Goal: Information Seeking & Learning: Learn about a topic

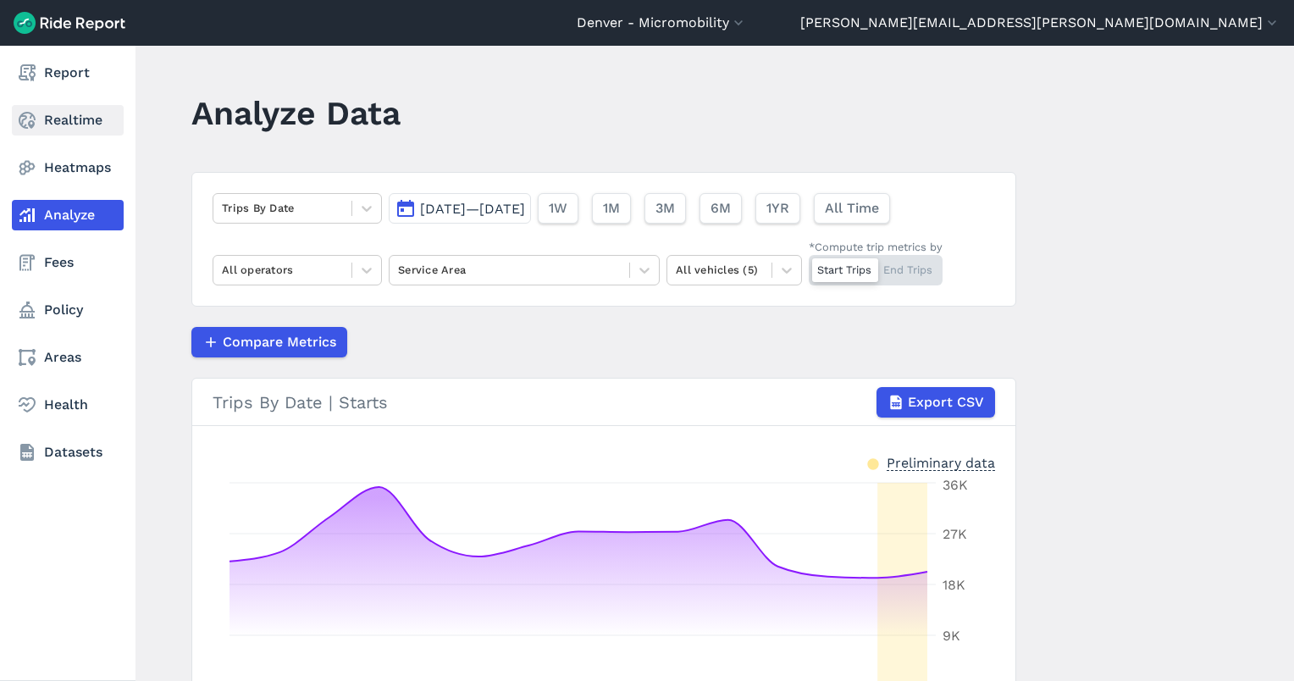
click at [48, 125] on link "Realtime" at bounding box center [68, 120] width 112 height 30
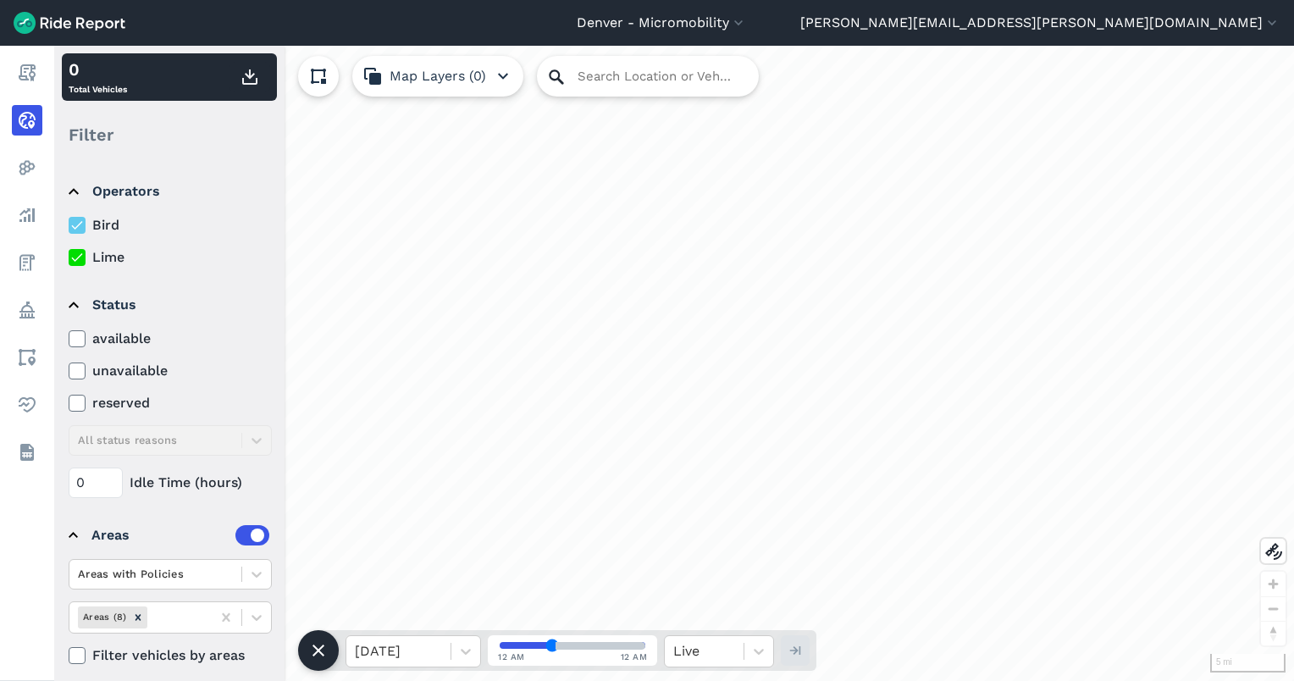
click at [559, 75] on icon at bounding box center [556, 76] width 14 height 14
click at [606, 74] on input "Search Location or Vehicles" at bounding box center [648, 76] width 222 height 41
paste input "[STREET_ADDRESS]"
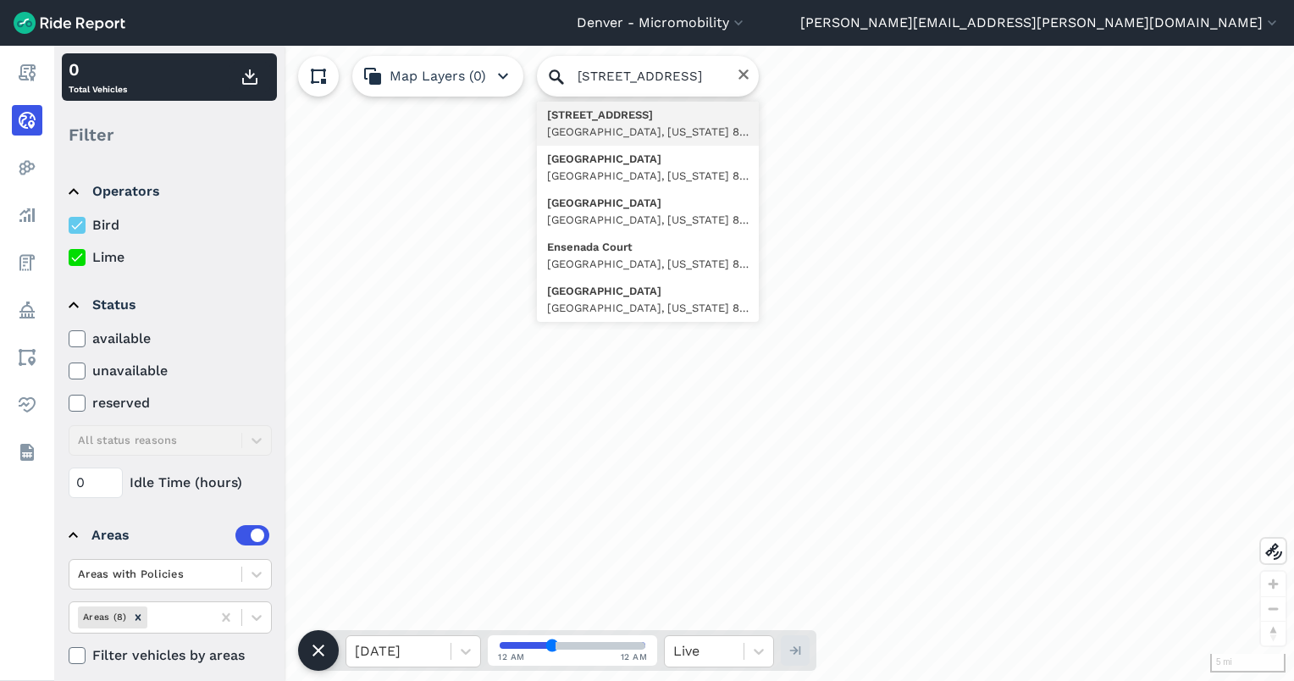
type input "[STREET_ADDRESS][US_STATE]"
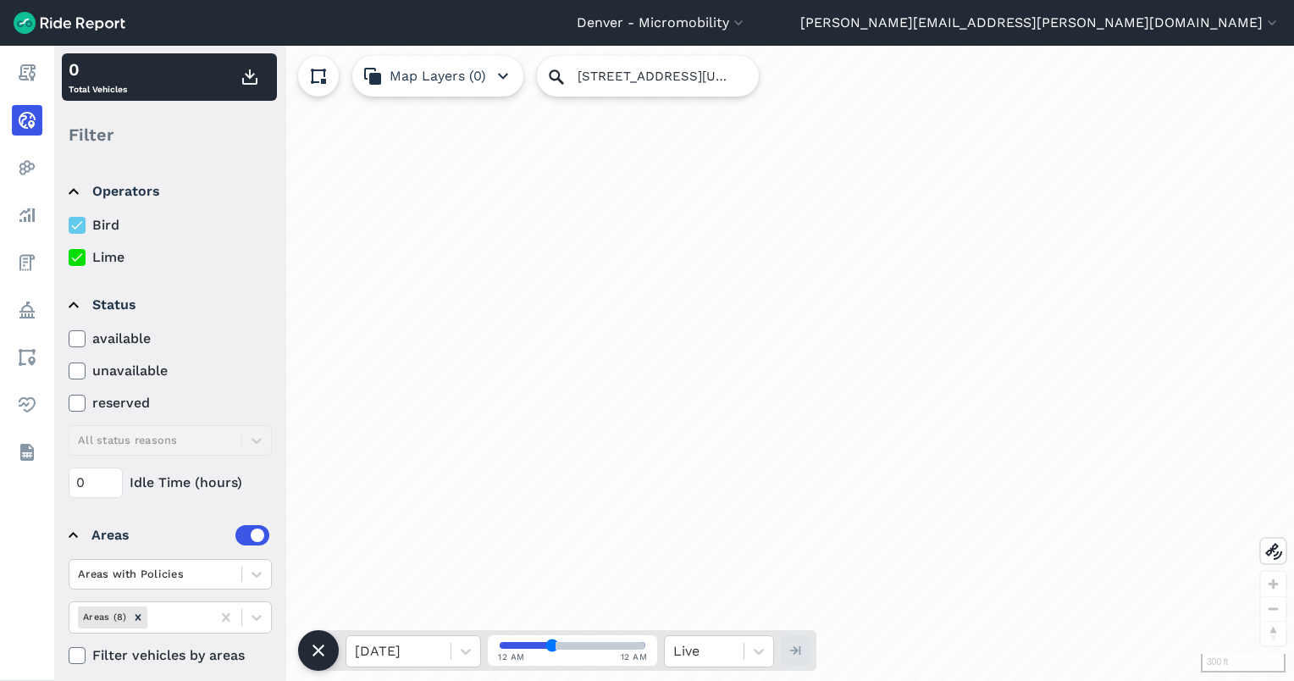
click at [233, 456] on div "available unavailable reserved All status reasons" at bounding box center [170, 392] width 203 height 127
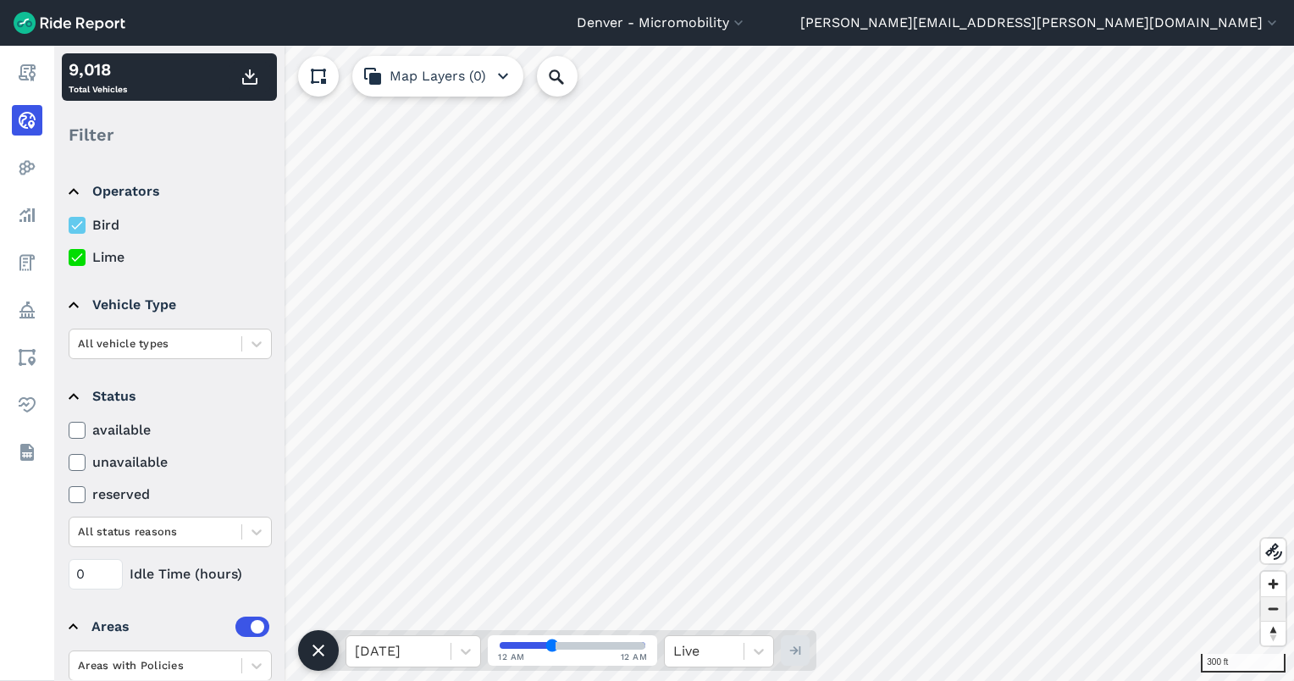
click at [1280, 611] on span "Zoom out" at bounding box center [1273, 609] width 25 height 24
click at [429, 642] on div at bounding box center [398, 651] width 87 height 24
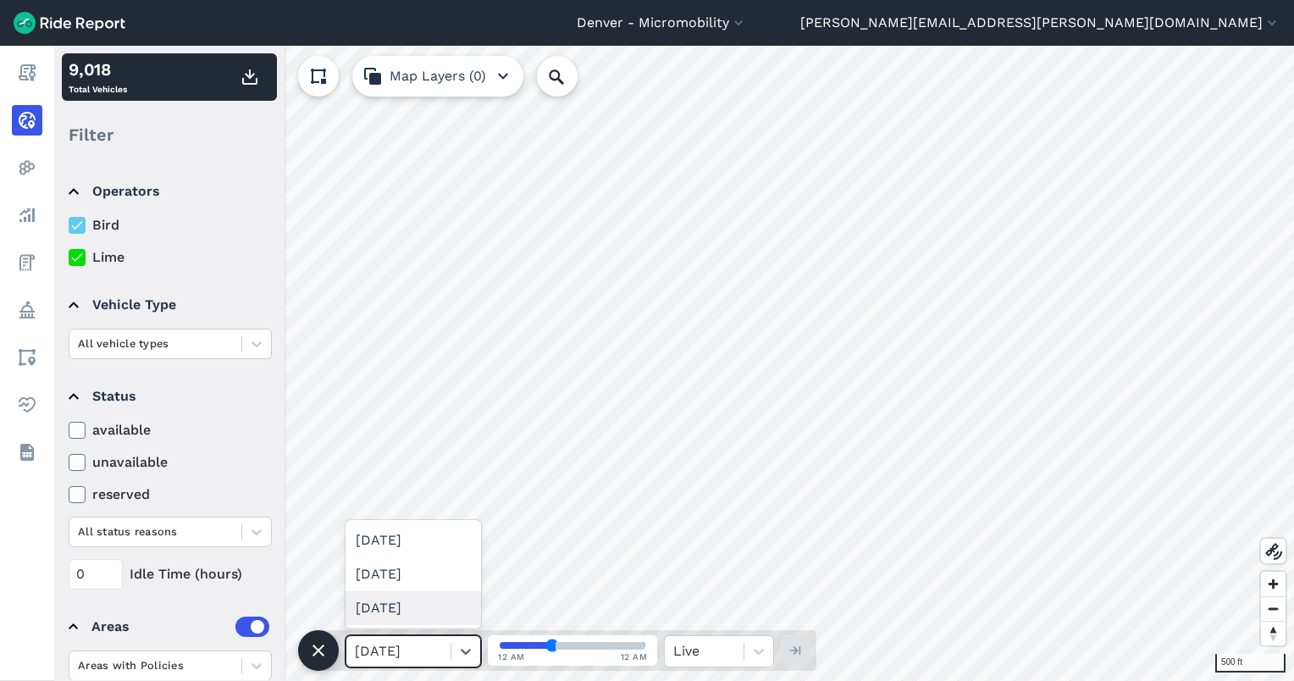
click at [434, 607] on div "[DATE]" at bounding box center [414, 608] width 136 height 34
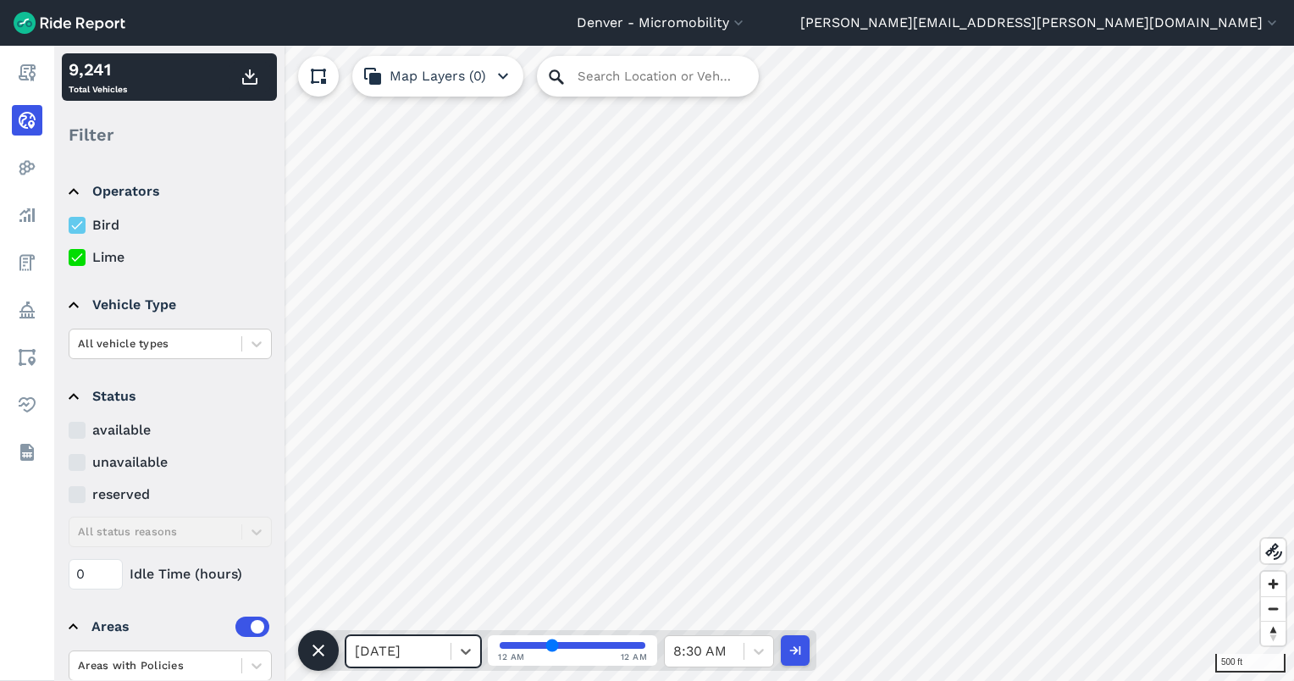
click at [553, 81] on icon at bounding box center [556, 77] width 20 height 20
click at [588, 78] on input "Search Location or Vehicles" at bounding box center [648, 76] width 222 height 41
paste input "[STREET_ADDRESS]"
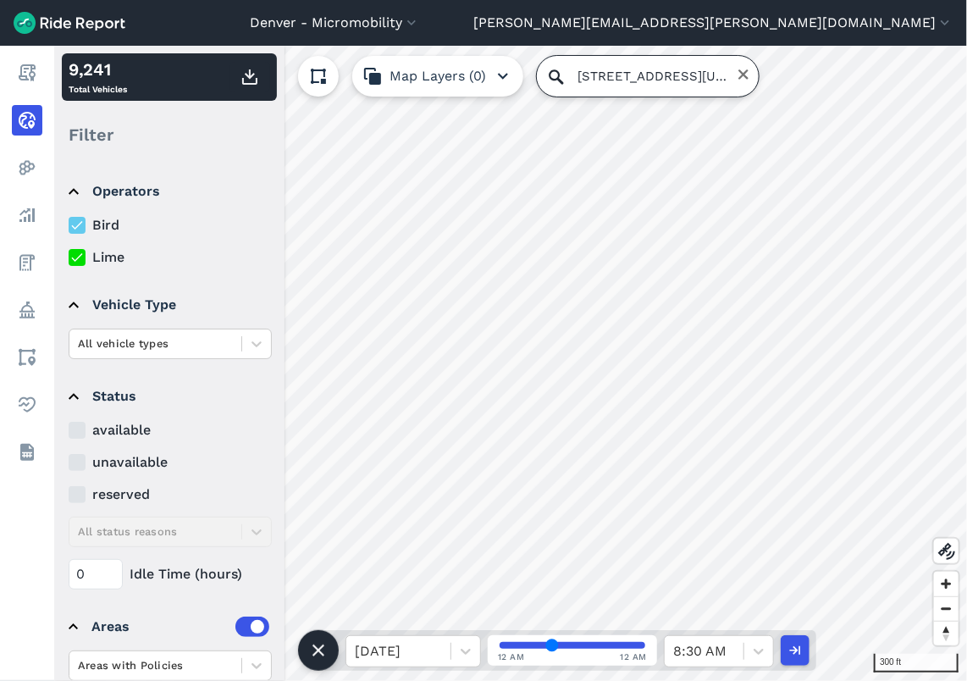
click at [595, 77] on input "[STREET_ADDRESS][US_STATE]" at bounding box center [648, 76] width 222 height 41
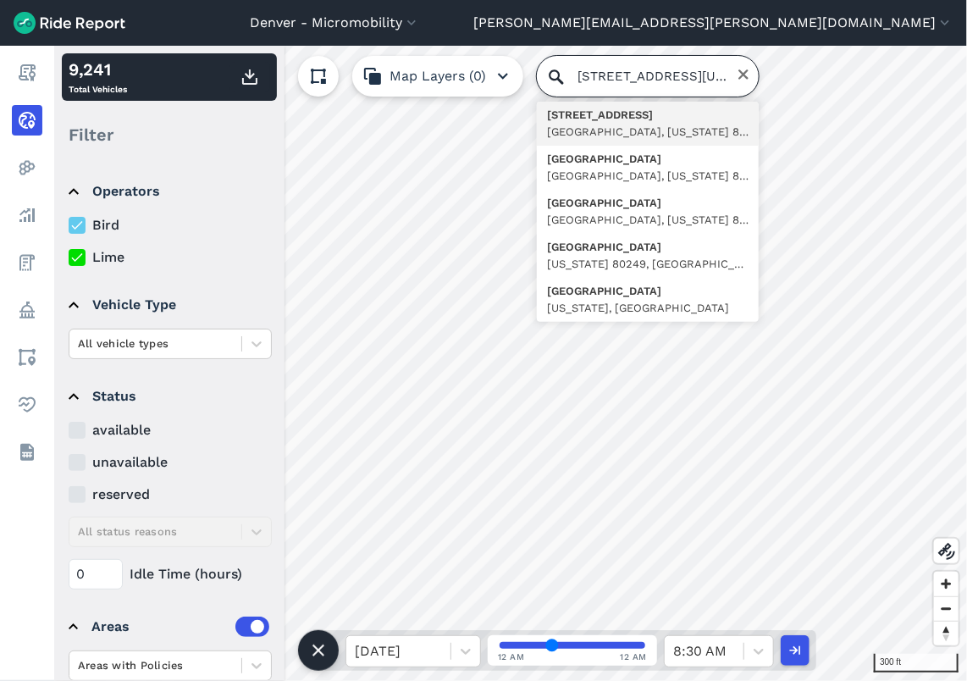
click at [595, 77] on input "[STREET_ADDRESS][US_STATE]" at bounding box center [648, 76] width 222 height 41
paste input "[STREET_ADDRESS]"
drag, startPoint x: 598, startPoint y: 78, endPoint x: 537, endPoint y: 75, distance: 61.1
click at [537, 75] on input "[GEOGRAPHIC_DATA][US_STATE]" at bounding box center [648, 76] width 222 height 41
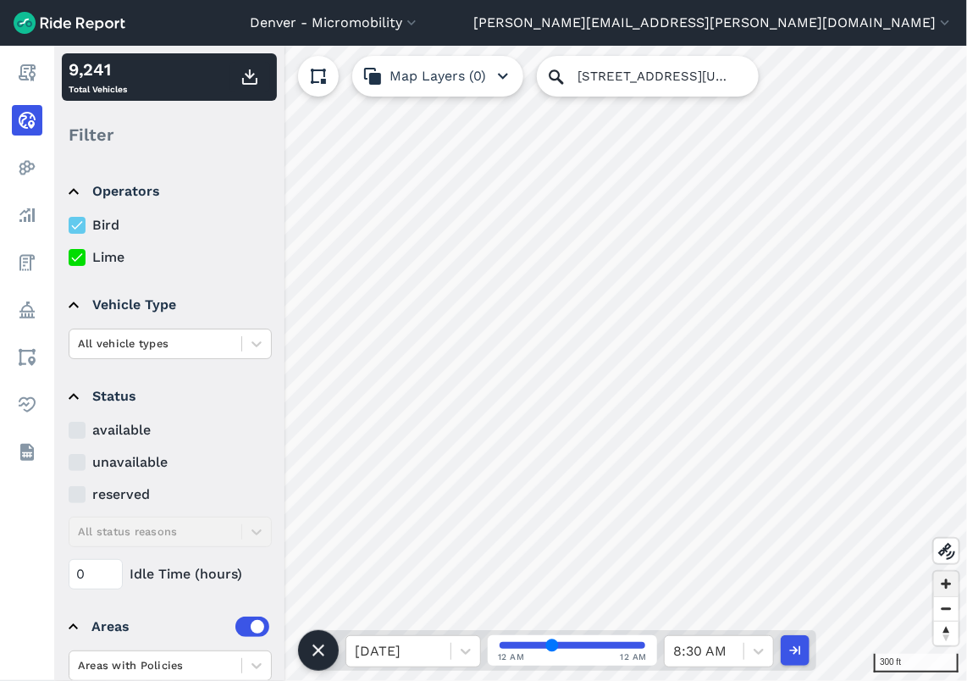
click at [950, 581] on span "Zoom in" at bounding box center [946, 584] width 25 height 25
click at [949, 581] on span "Zoom in" at bounding box center [946, 584] width 25 height 25
click at [633, 83] on input "[STREET_ADDRESS][US_STATE]" at bounding box center [648, 76] width 222 height 41
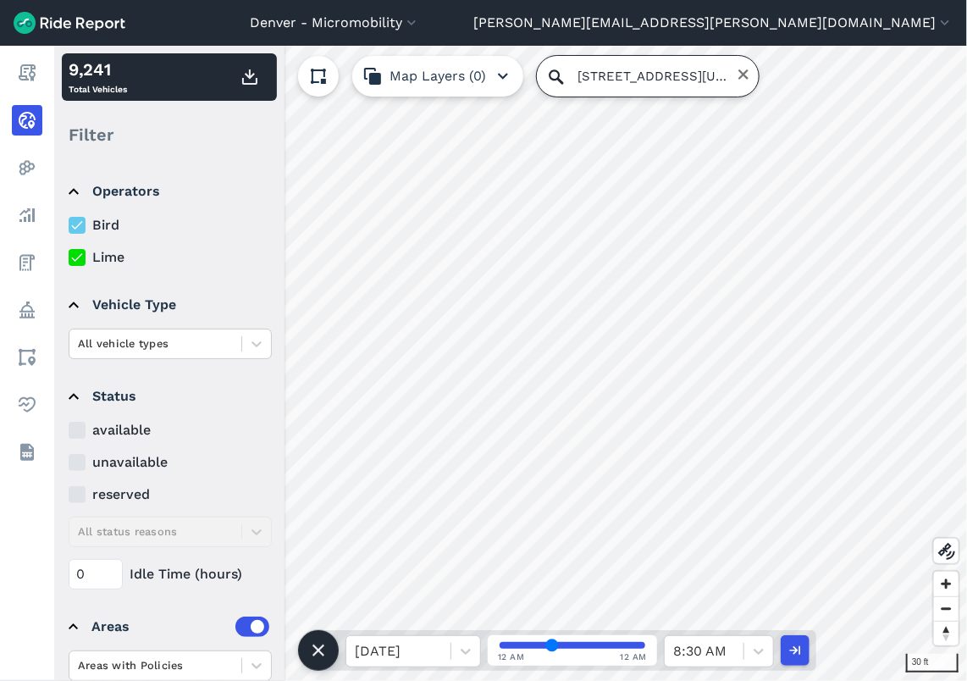
click at [633, 83] on input "[STREET_ADDRESS][US_STATE]" at bounding box center [648, 76] width 222 height 41
click at [599, 77] on input "[STREET_ADDRESS][US_STATE]" at bounding box center [648, 76] width 222 height 41
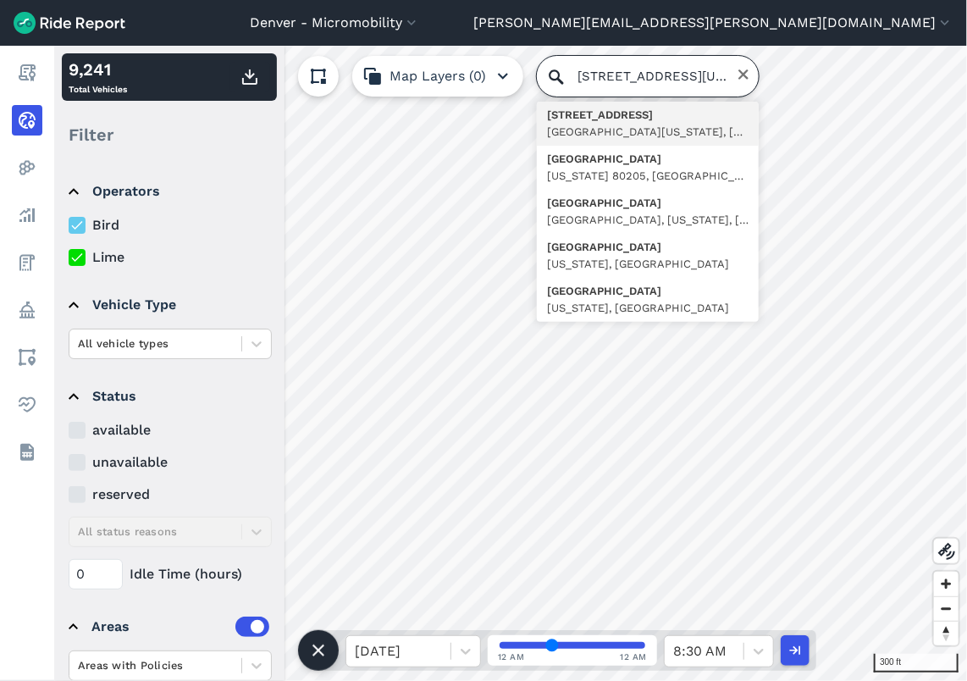
click at [644, 71] on input "[STREET_ADDRESS][US_STATE]" at bounding box center [648, 76] width 222 height 41
paste input "[STREET_ADDRESS]"
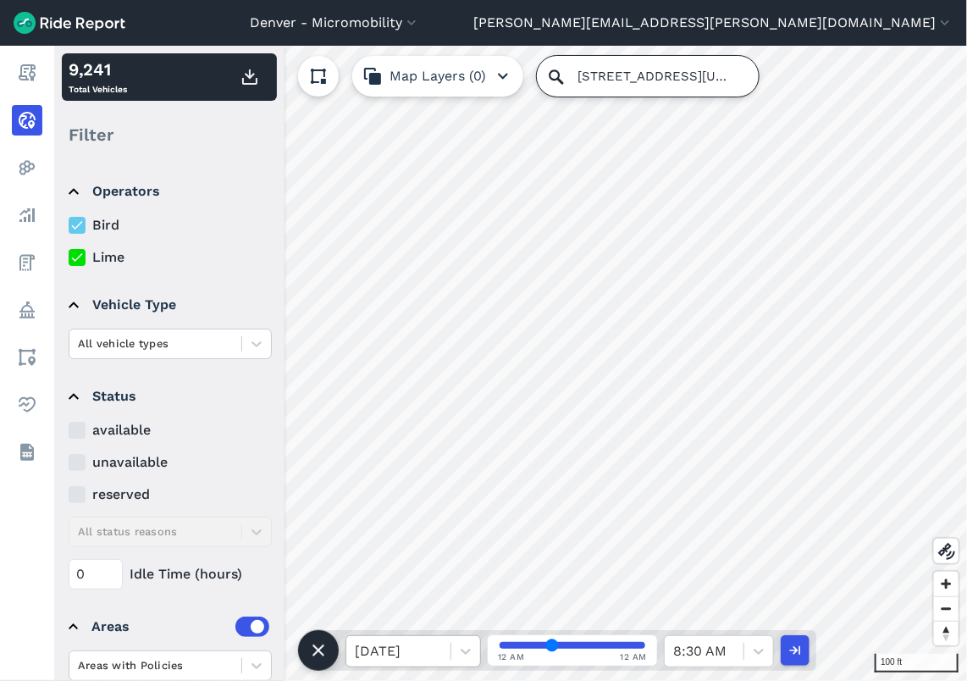
type input "[STREET_ADDRESS][US_STATE]"
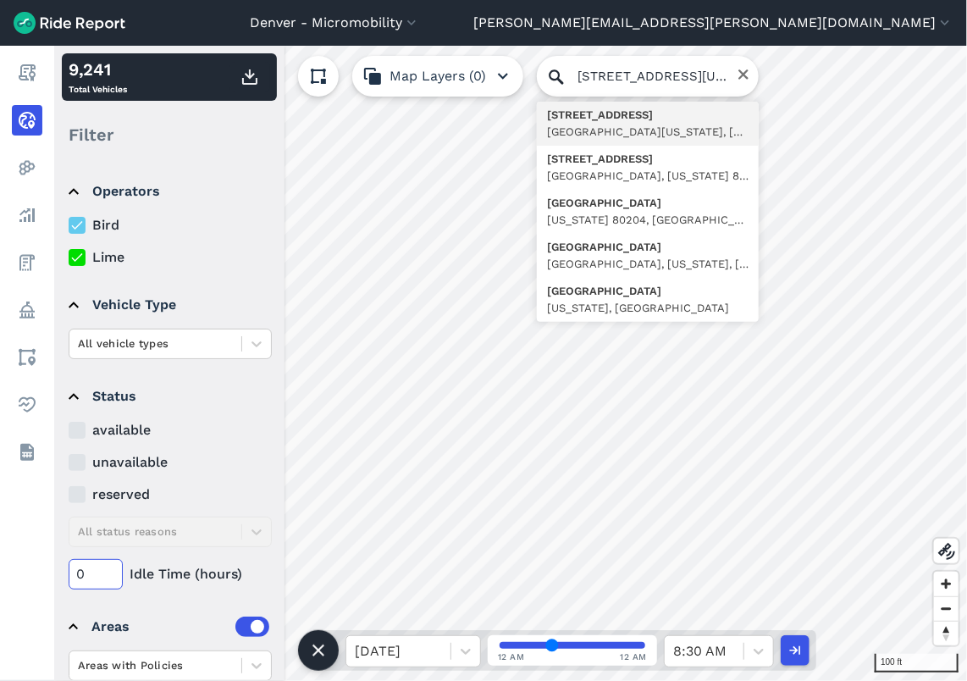
click at [98, 568] on input "0" at bounding box center [96, 574] width 54 height 30
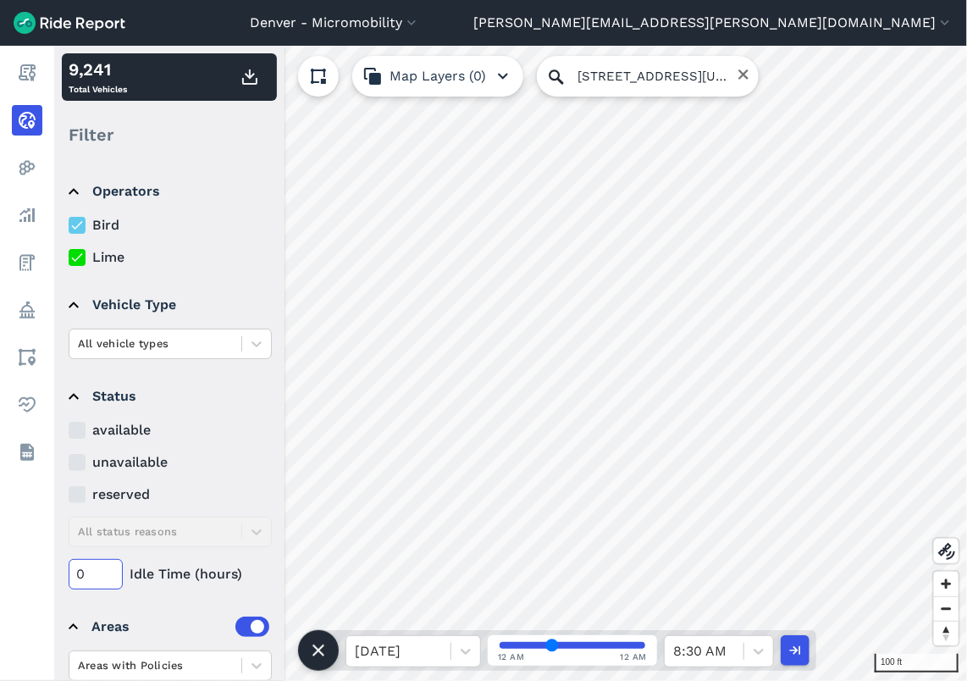
click at [98, 568] on input "0" at bounding box center [96, 574] width 54 height 30
click at [949, 605] on span "Zoom out" at bounding box center [946, 609] width 25 height 24
click at [91, 568] on input "72" at bounding box center [96, 574] width 54 height 30
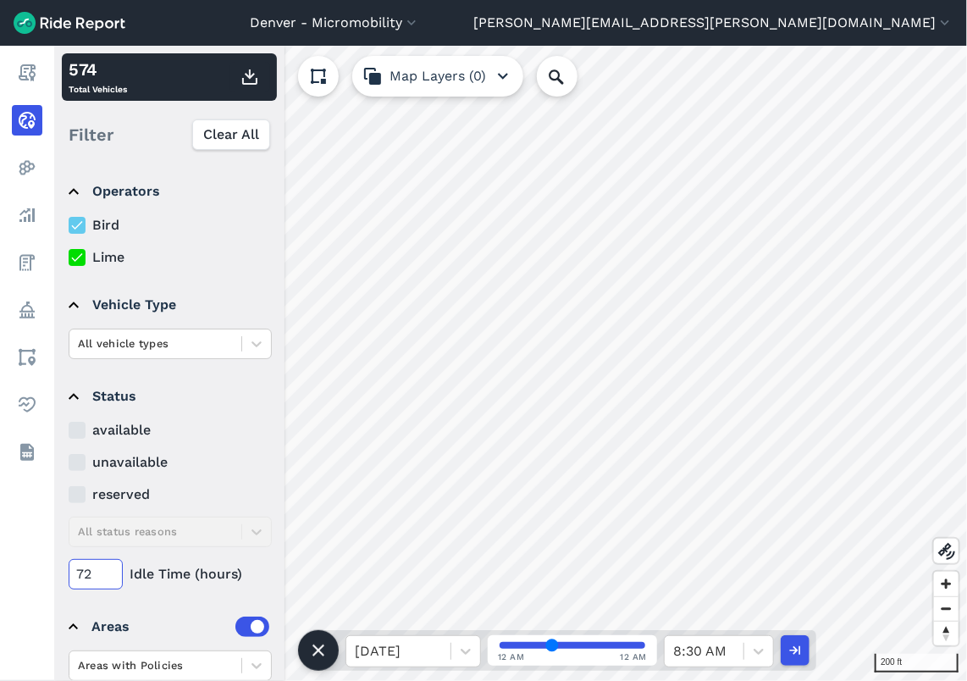
click at [91, 568] on input "72" at bounding box center [96, 574] width 54 height 30
click at [93, 569] on input "12" at bounding box center [96, 574] width 54 height 30
click at [92, 570] on input "12" at bounding box center [96, 574] width 54 height 30
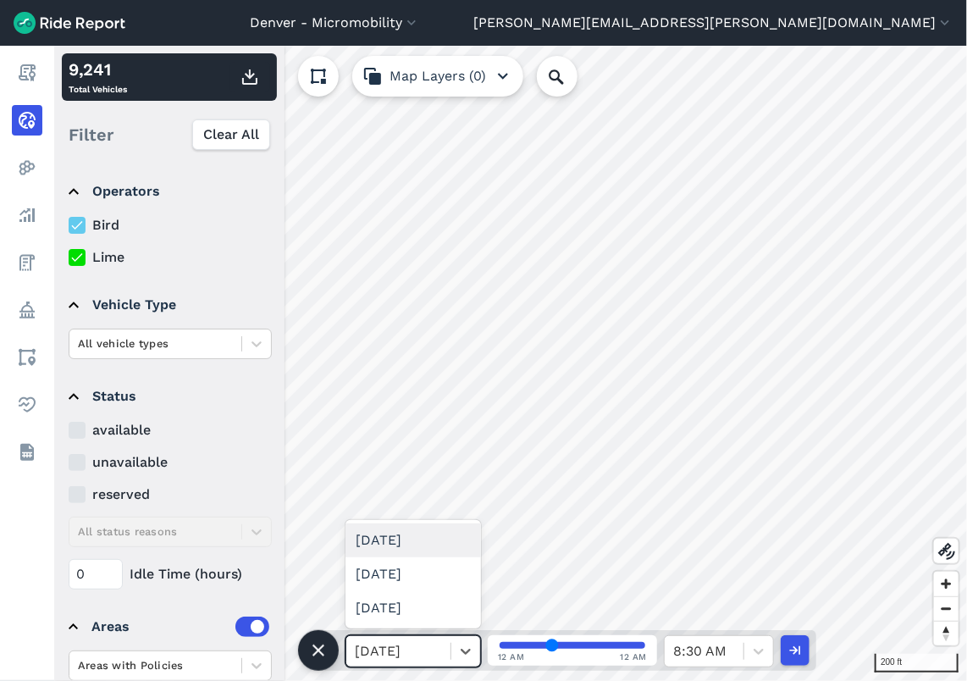
click at [412, 650] on div at bounding box center [398, 651] width 87 height 24
click at [405, 539] on div "[DATE]" at bounding box center [414, 540] width 136 height 34
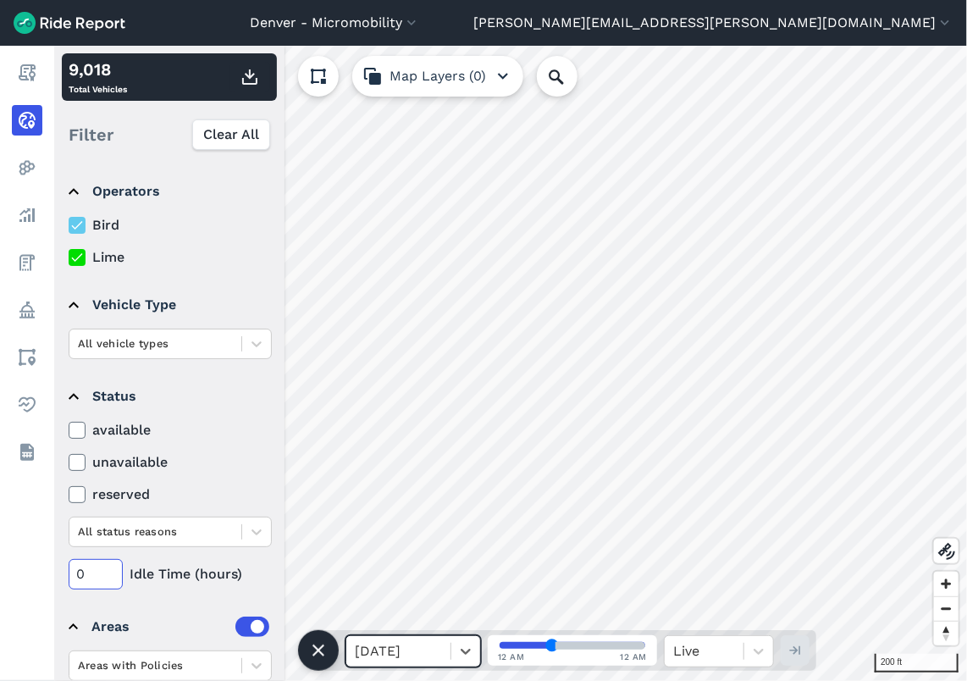
click at [87, 576] on input "0" at bounding box center [96, 574] width 54 height 30
click at [942, 558] on icon at bounding box center [947, 551] width 20 height 20
click at [949, 638] on span "Reset bearing to north" at bounding box center [946, 633] width 28 height 28
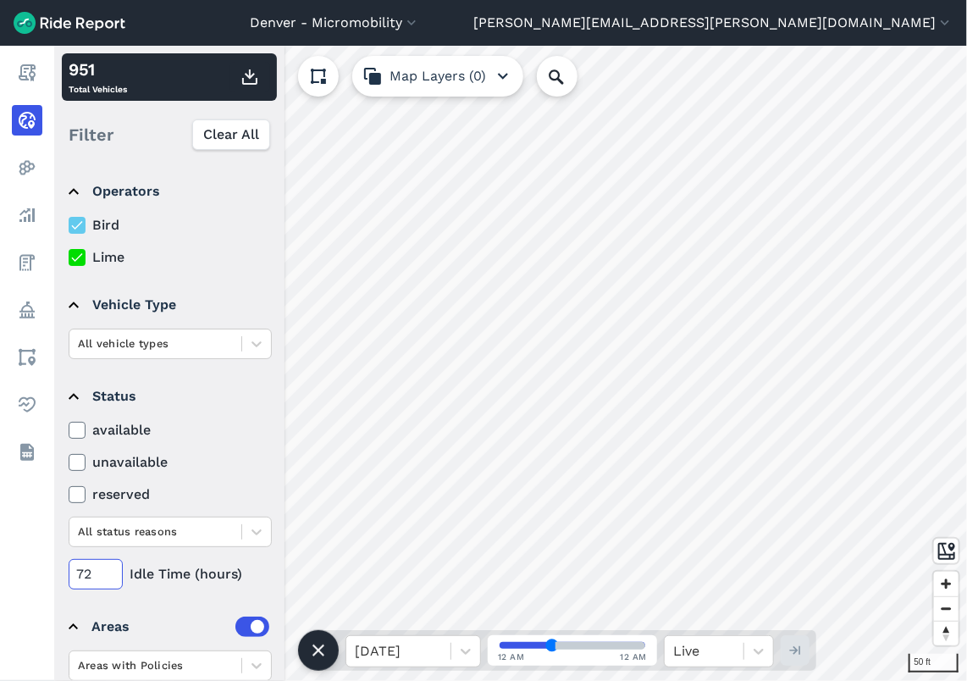
click at [97, 567] on input "72" at bounding box center [96, 574] width 54 height 30
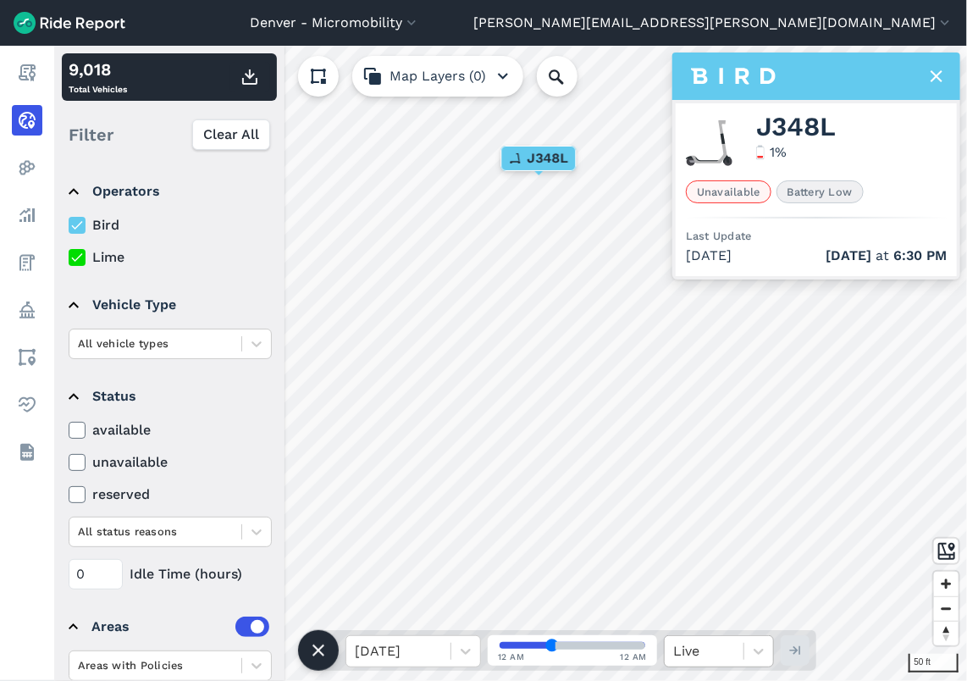
click at [724, 647] on div at bounding box center [704, 651] width 62 height 24
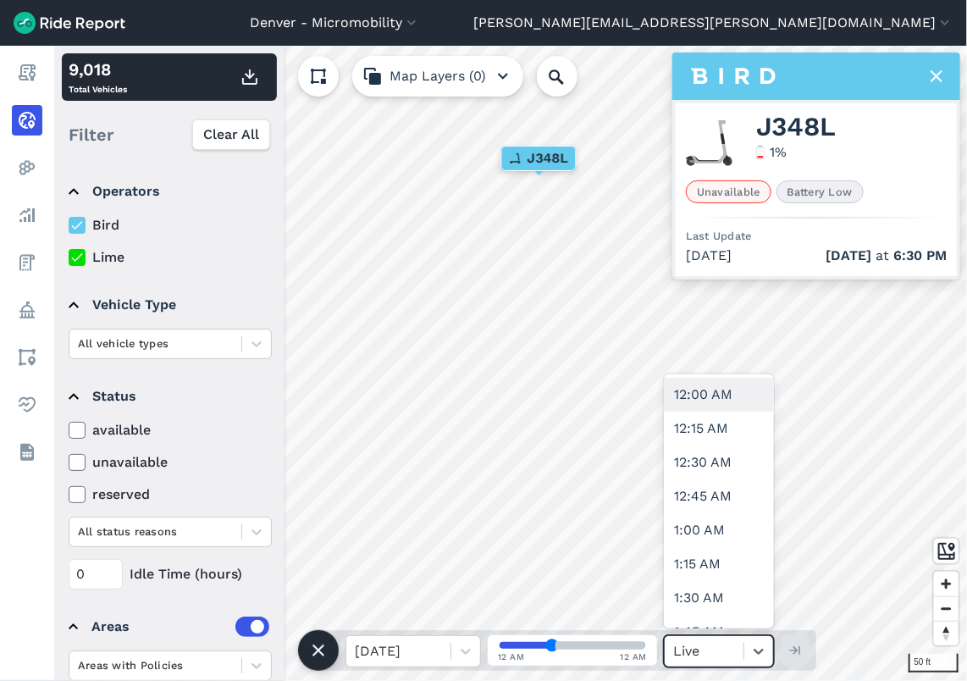
click at [724, 647] on div at bounding box center [704, 651] width 62 height 24
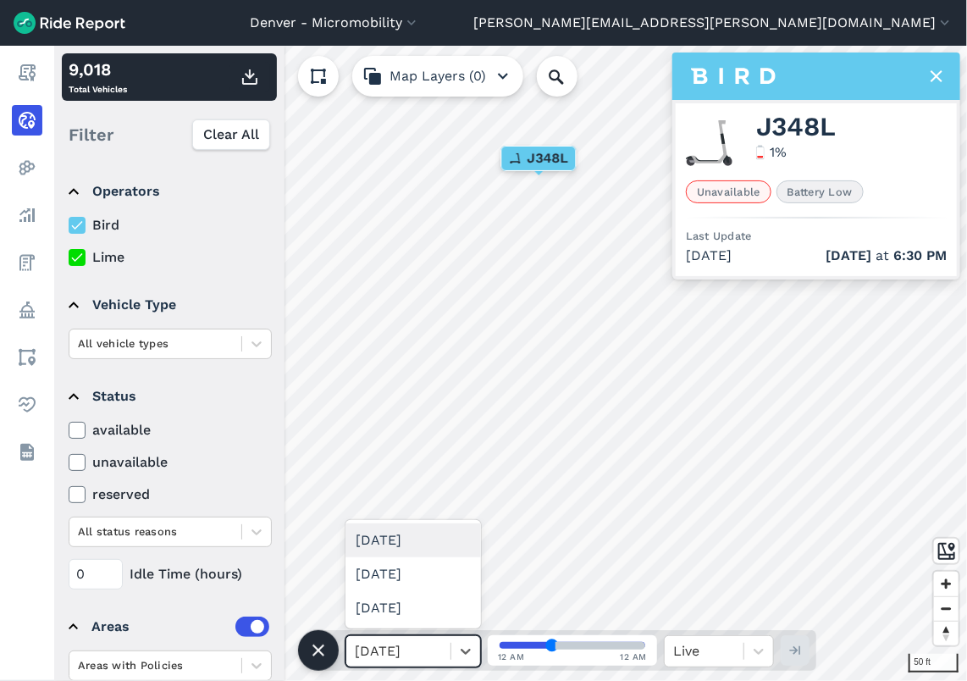
click at [434, 643] on div at bounding box center [398, 651] width 87 height 24
click at [410, 583] on div "[DATE]" at bounding box center [414, 574] width 136 height 34
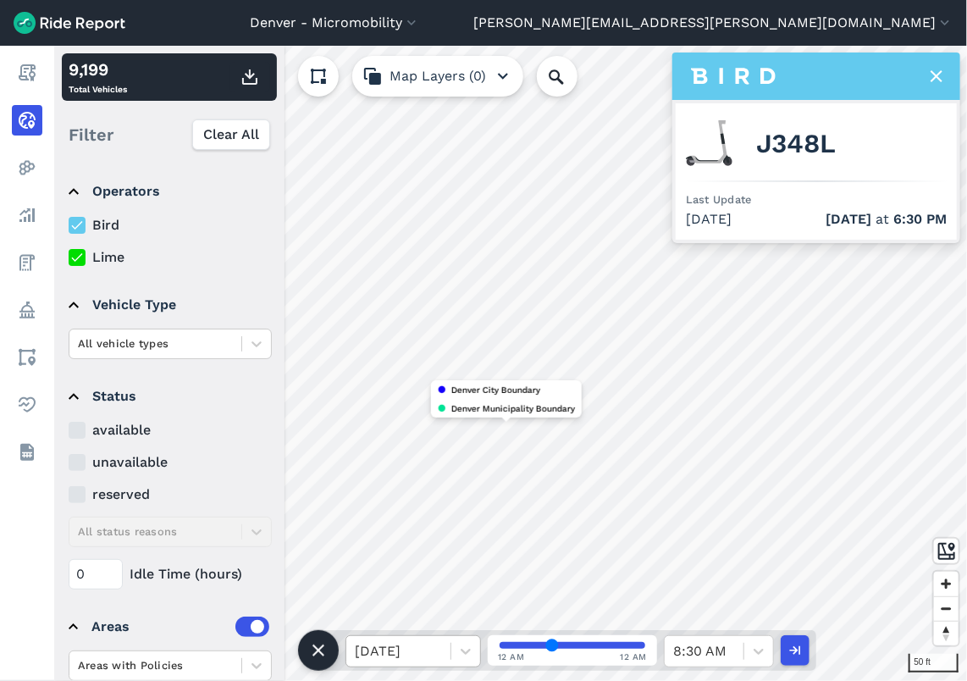
click at [407, 648] on div at bounding box center [398, 651] width 87 height 24
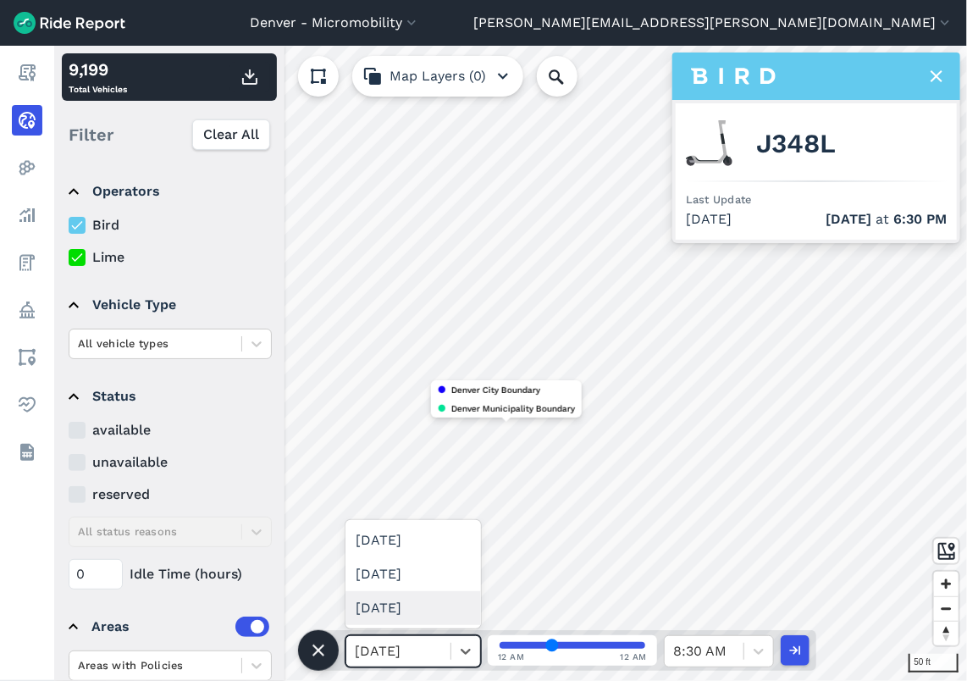
click at [404, 611] on div "[DATE]" at bounding box center [414, 608] width 136 height 34
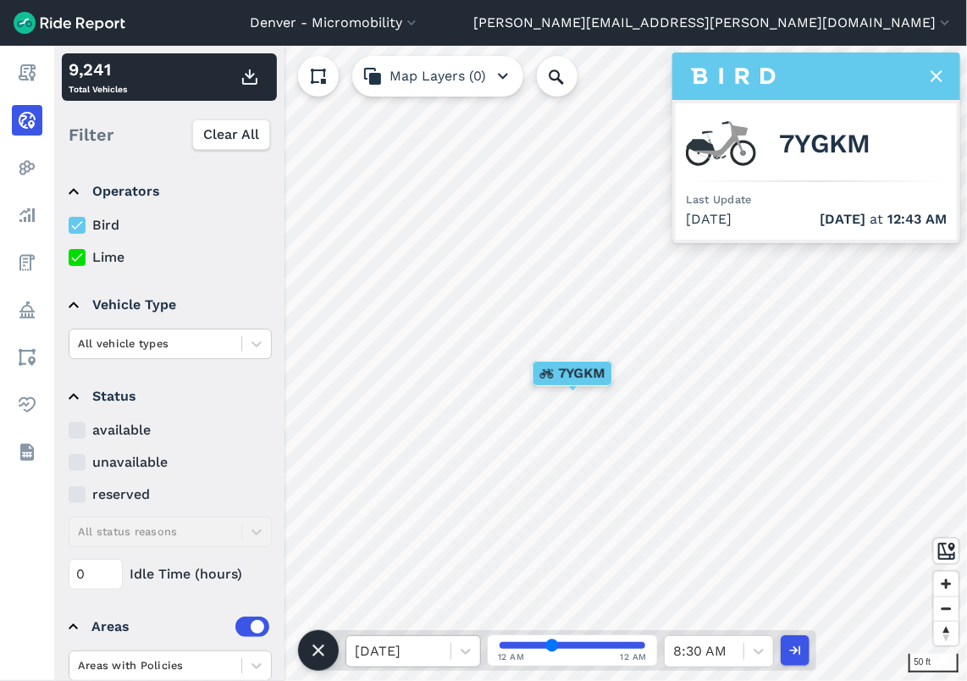
click at [396, 649] on div at bounding box center [398, 651] width 87 height 24
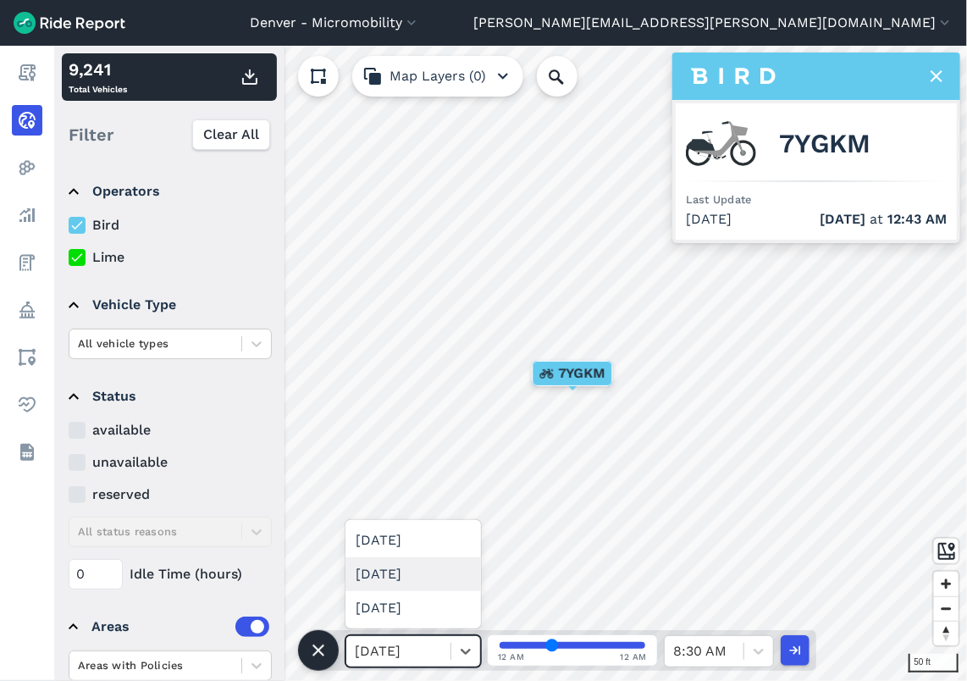
click at [394, 576] on div "[DATE]" at bounding box center [414, 574] width 136 height 34
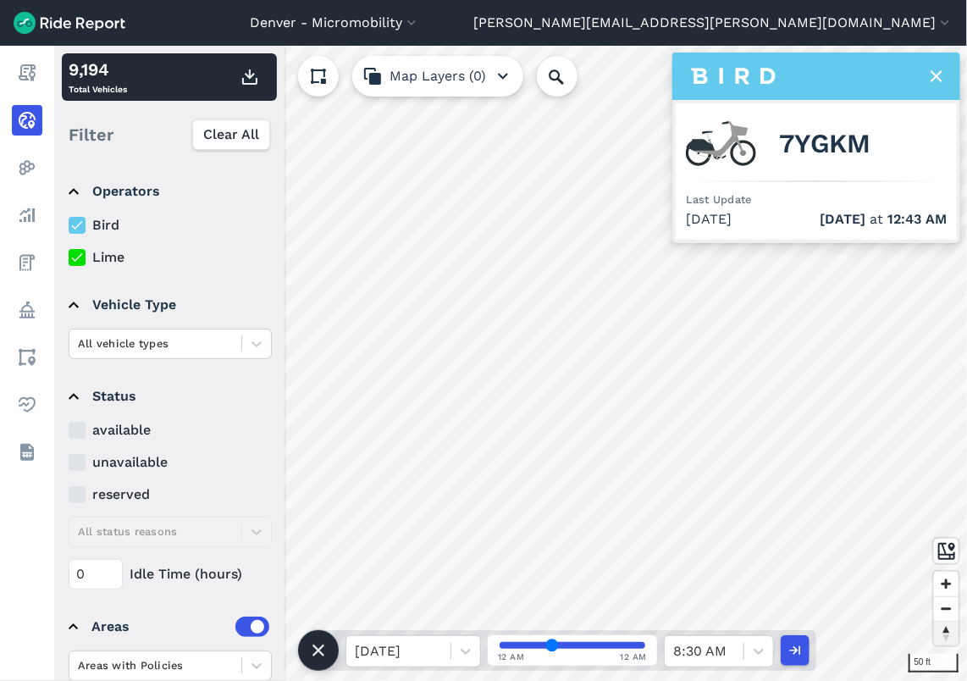
click at [943, 626] on span "Reset bearing to north" at bounding box center [946, 634] width 25 height 24
click at [945, 611] on span "Zoom out" at bounding box center [946, 609] width 25 height 24
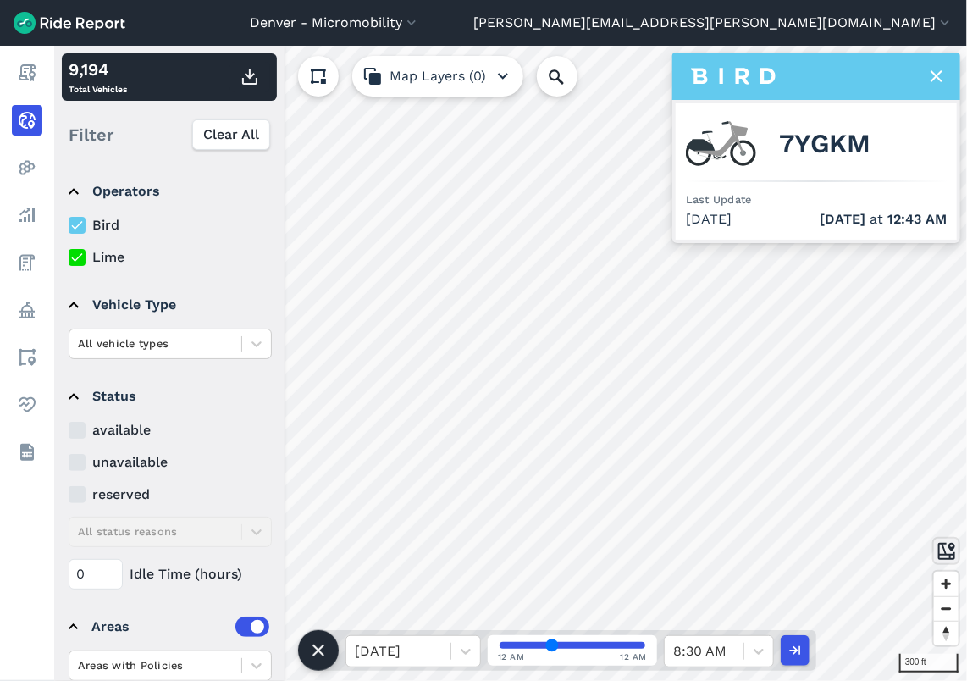
click at [943, 553] on use at bounding box center [946, 551] width 17 height 17
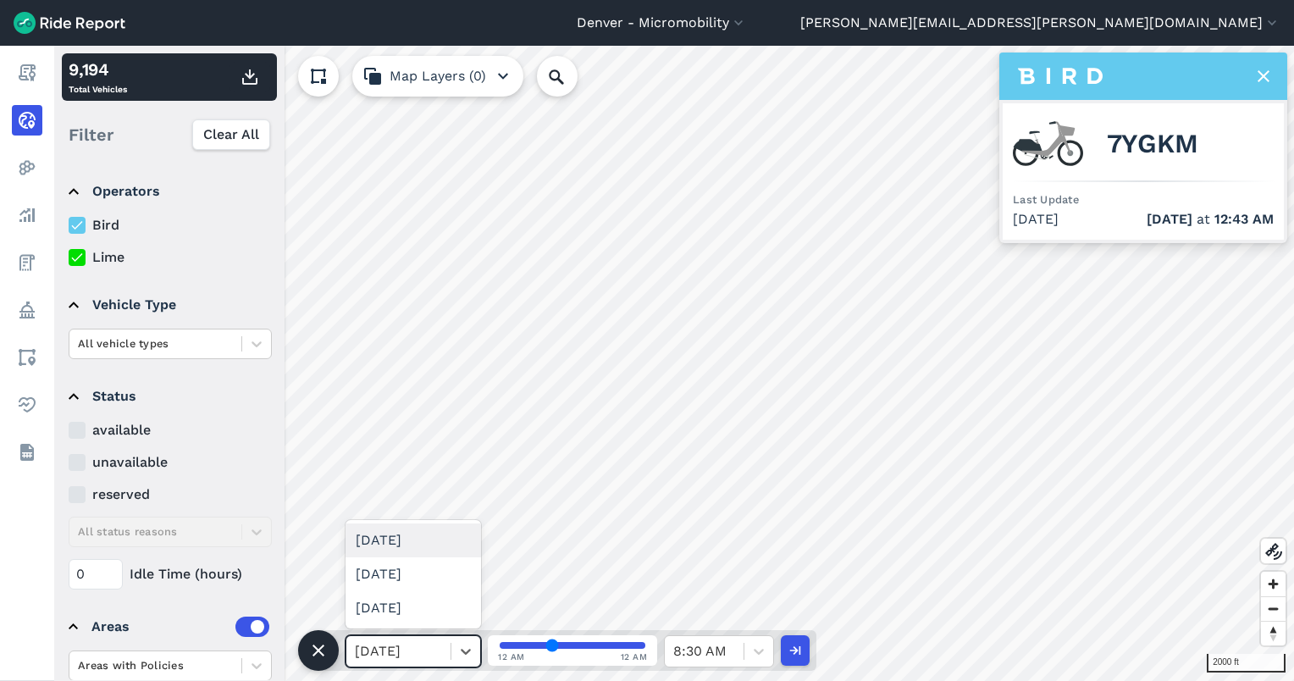
click at [419, 647] on div at bounding box center [398, 651] width 87 height 24
click at [401, 537] on div "[DATE]" at bounding box center [414, 540] width 136 height 34
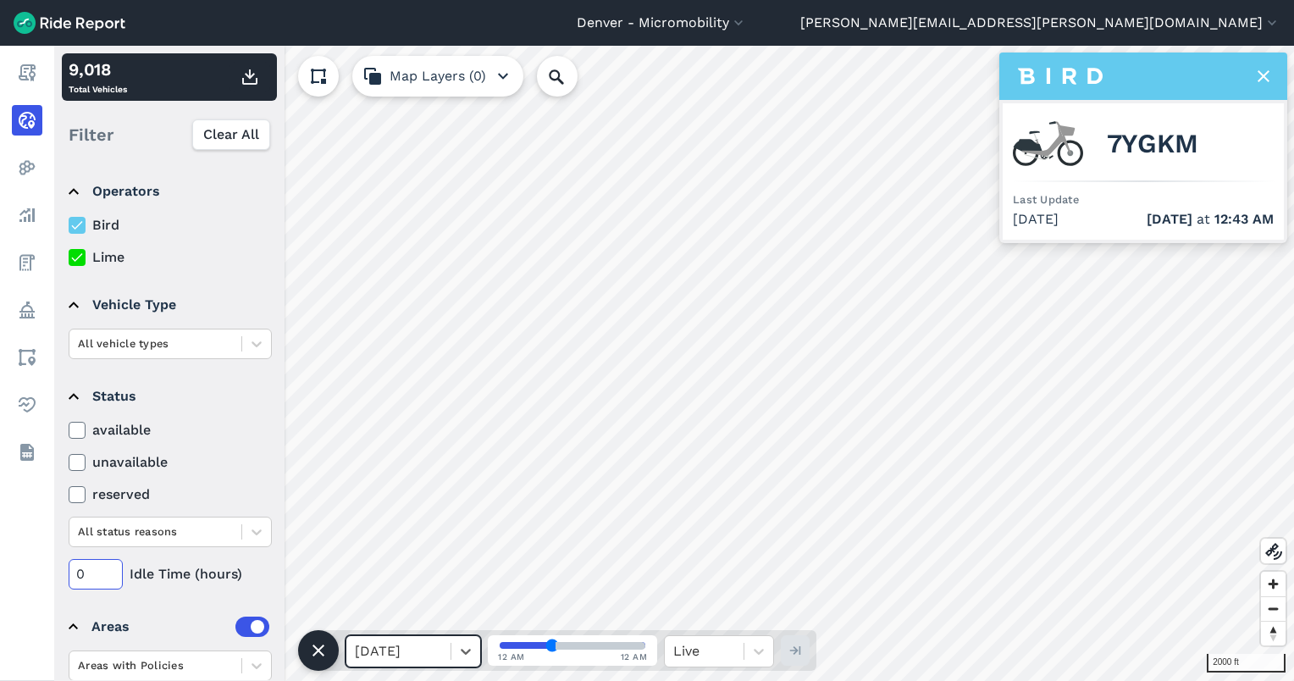
click at [98, 569] on input "0" at bounding box center [96, 574] width 54 height 30
click at [86, 572] on input "72" at bounding box center [96, 574] width 54 height 30
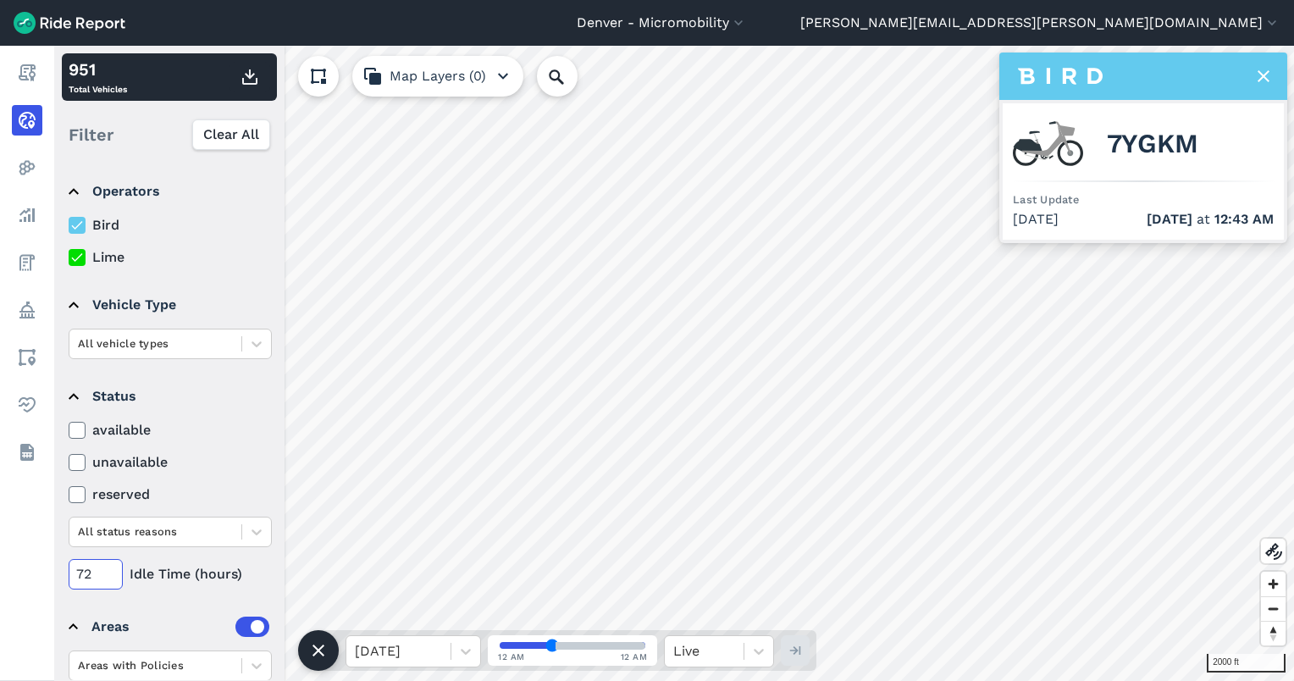
click at [86, 572] on input "72" at bounding box center [96, 574] width 54 height 30
click at [86, 572] on input "96" at bounding box center [96, 574] width 54 height 30
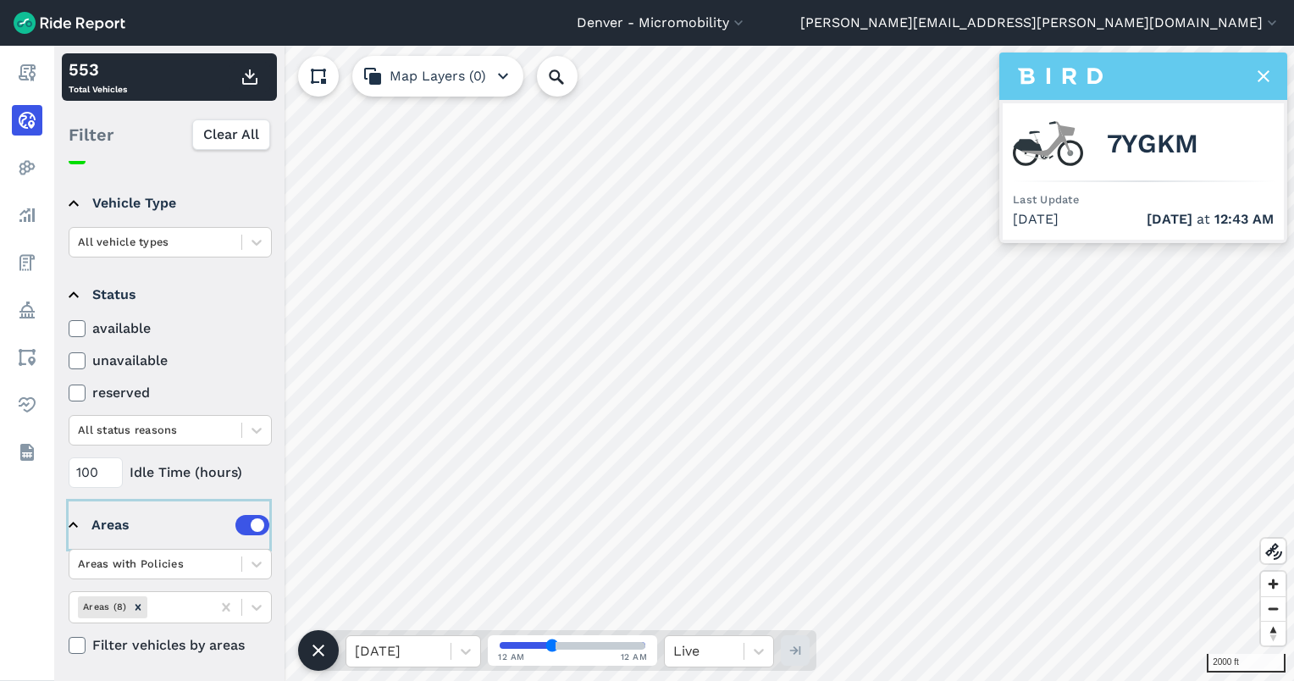
scroll to position [97, 0]
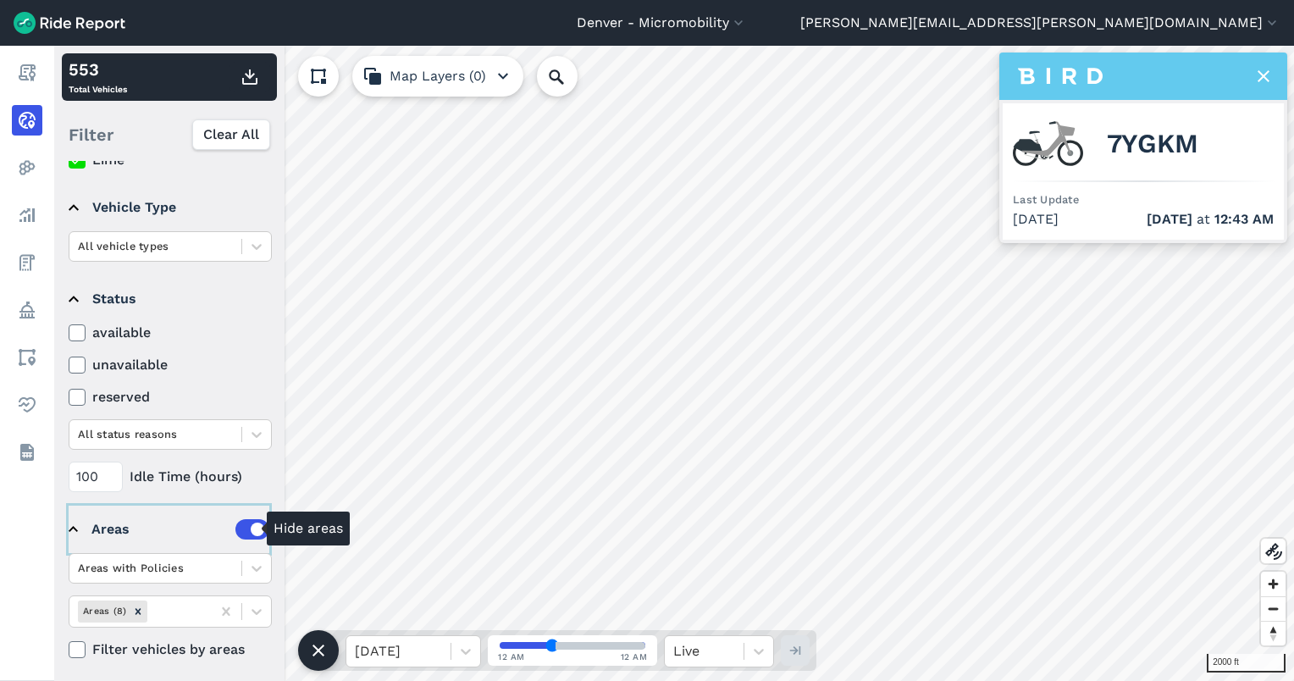
click at [235, 525] on label at bounding box center [252, 529] width 34 height 20
click at [235, 617] on input "checkbox" at bounding box center [235, 622] width 0 height 11
click at [169, 244] on div at bounding box center [155, 245] width 155 height 19
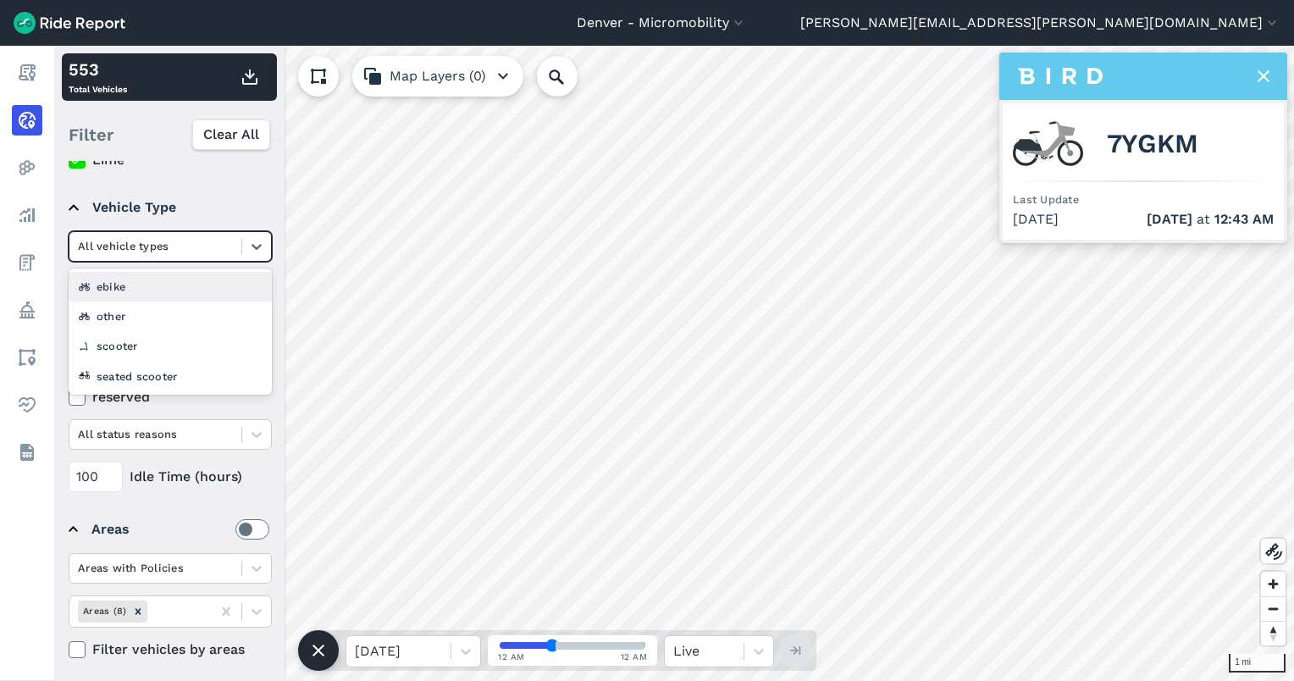
click at [144, 289] on div "ebike" at bounding box center [170, 287] width 203 height 30
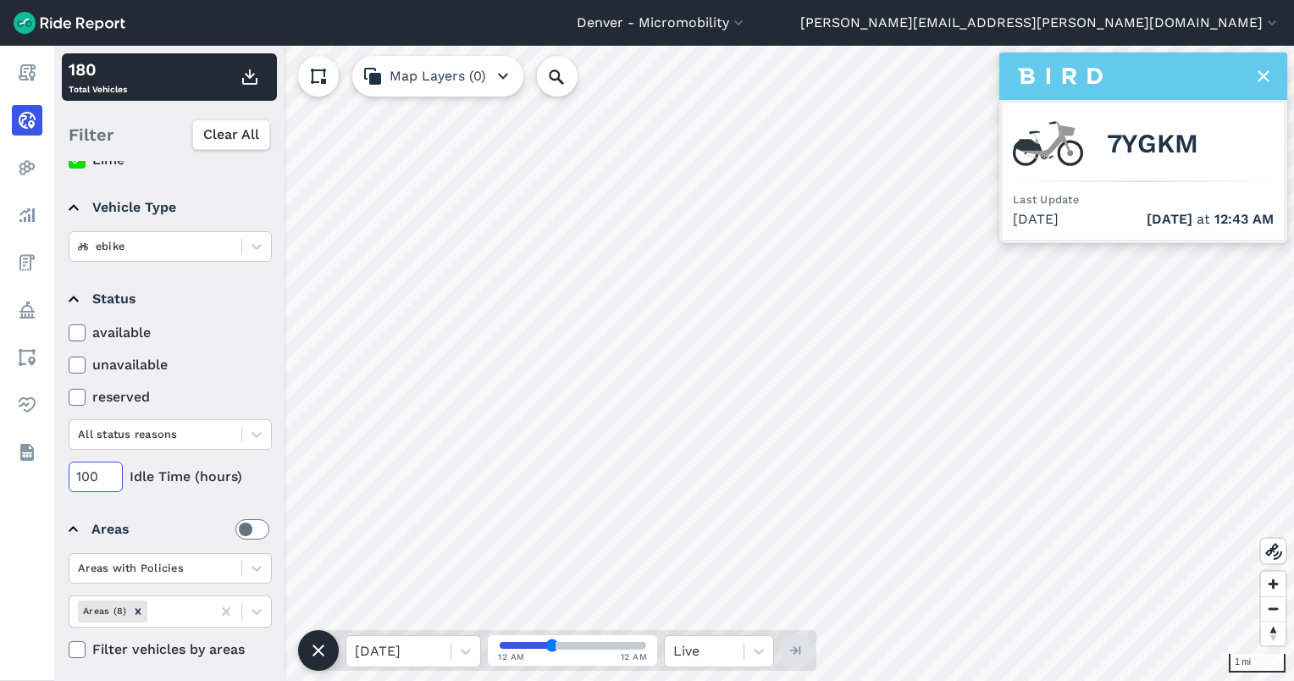
click at [105, 471] on input "100" at bounding box center [96, 477] width 54 height 30
type input "168"
click at [150, 237] on div at bounding box center [155, 245] width 155 height 19
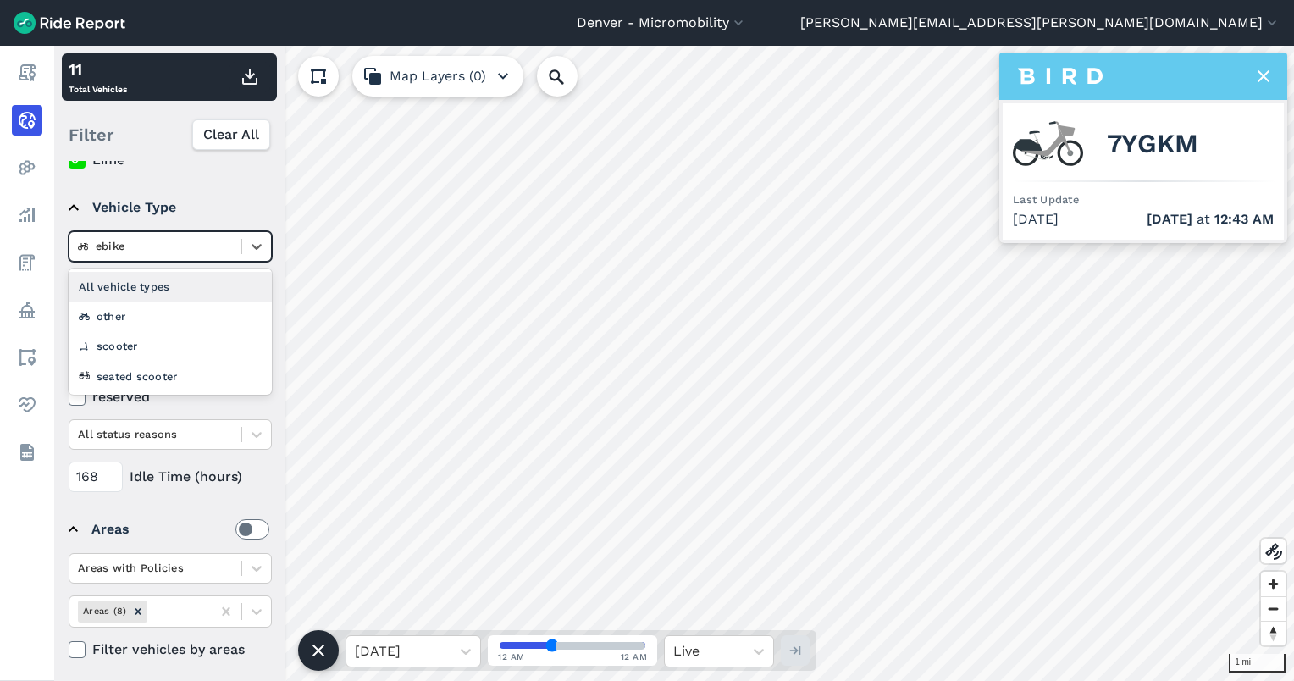
click at [152, 291] on div "All vehicle types" at bounding box center [170, 287] width 203 height 30
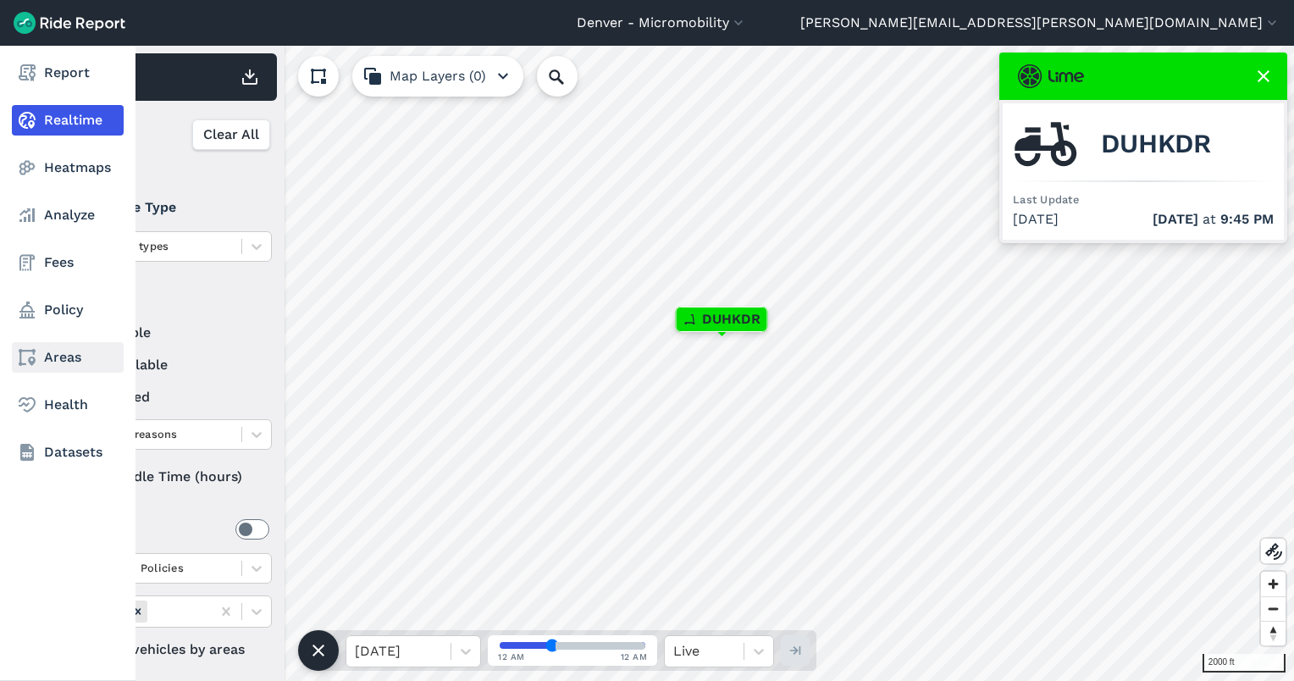
click at [34, 361] on use at bounding box center [27, 357] width 17 height 17
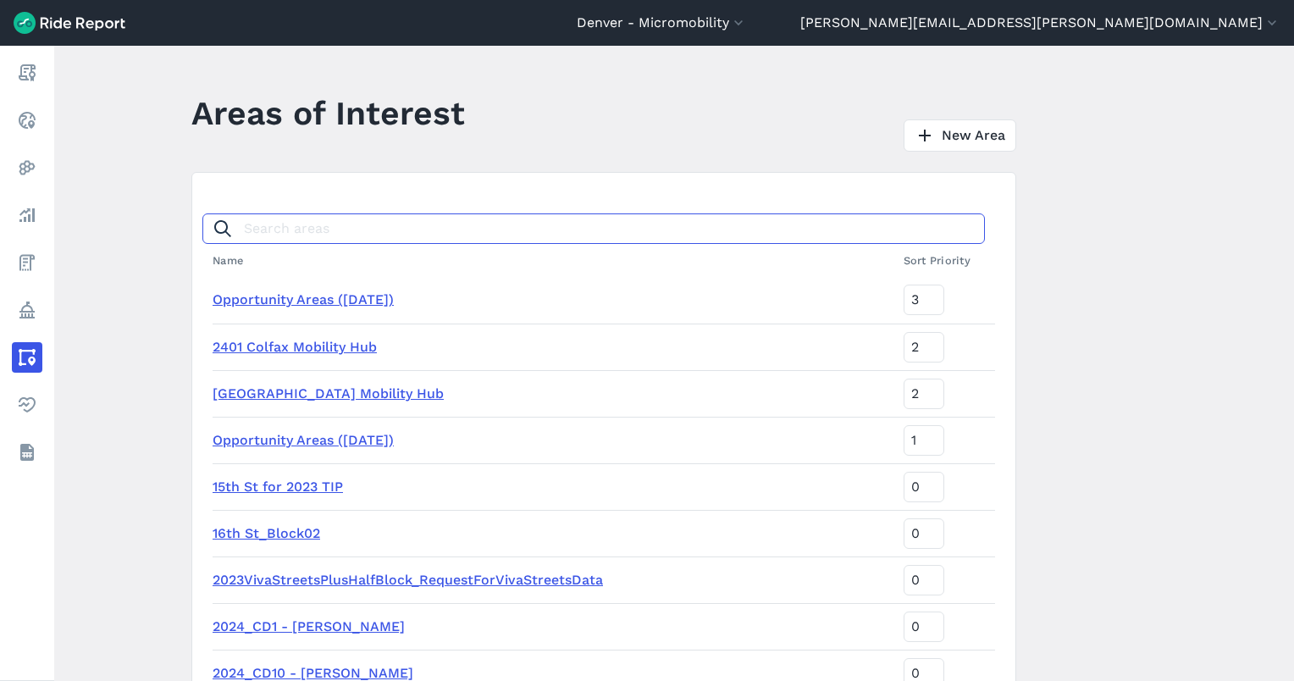
click at [348, 224] on input "Search areas" at bounding box center [593, 228] width 783 height 30
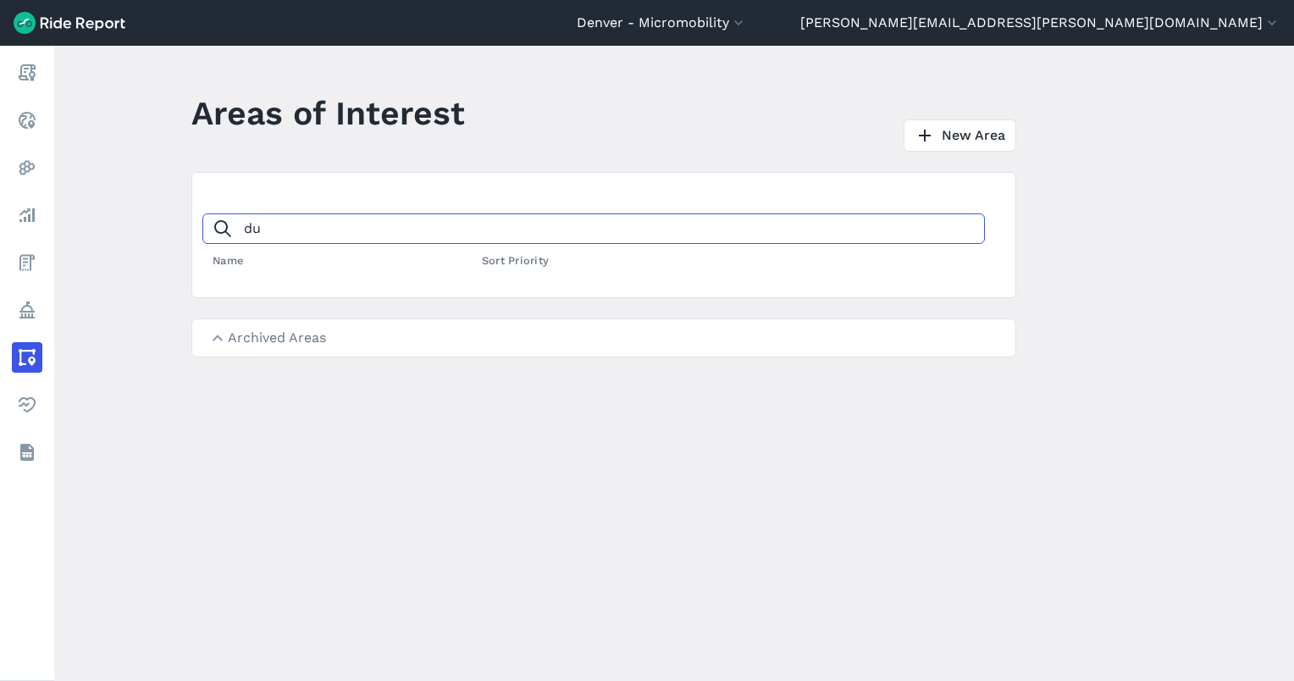
type input "d"
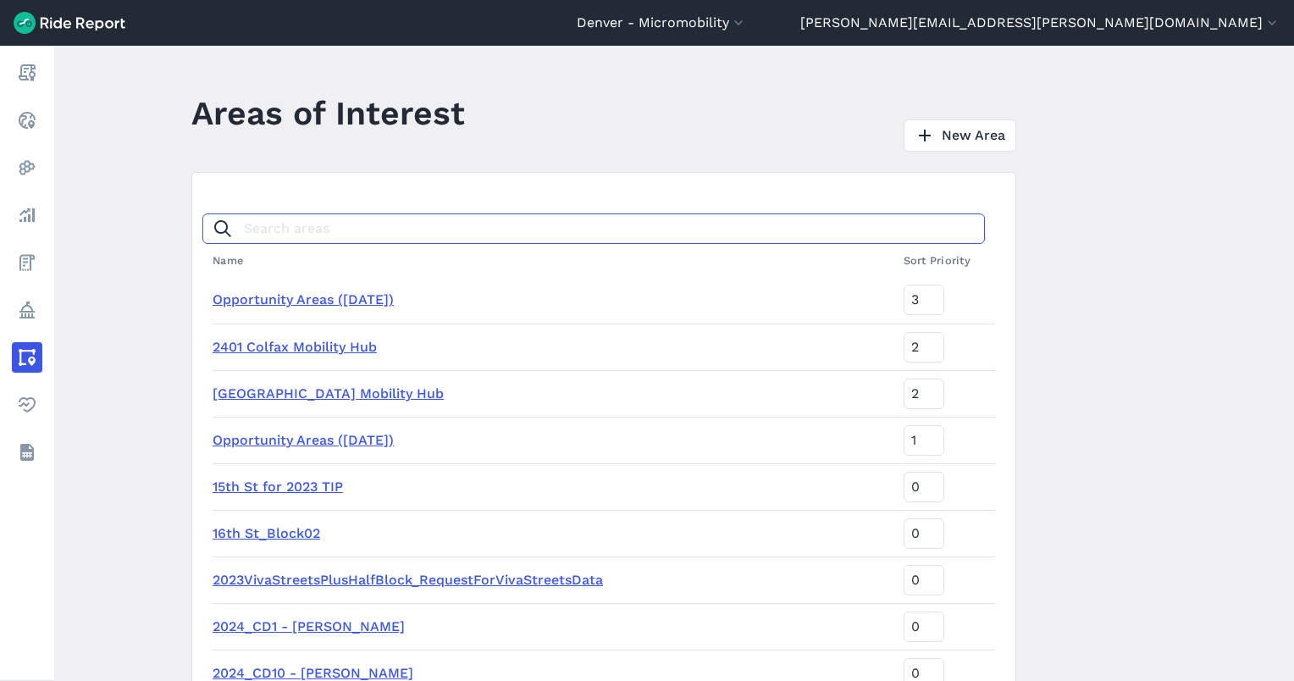
type input "d"
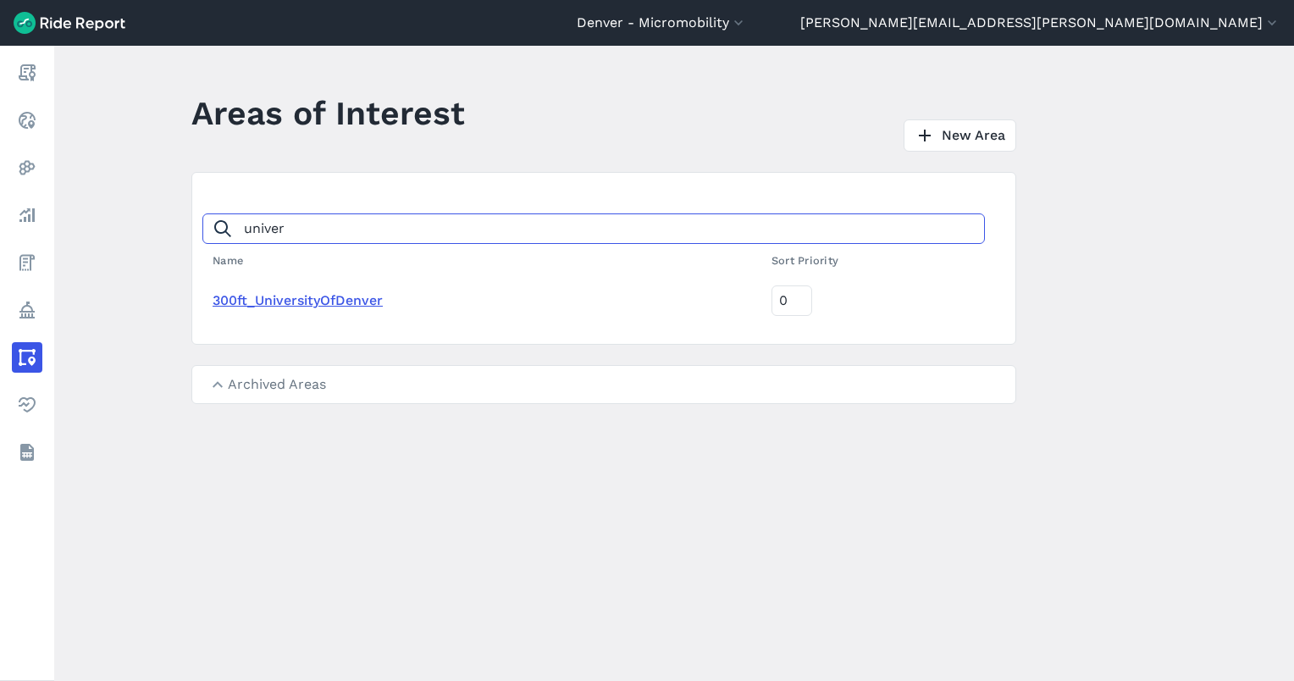
type input "univer"
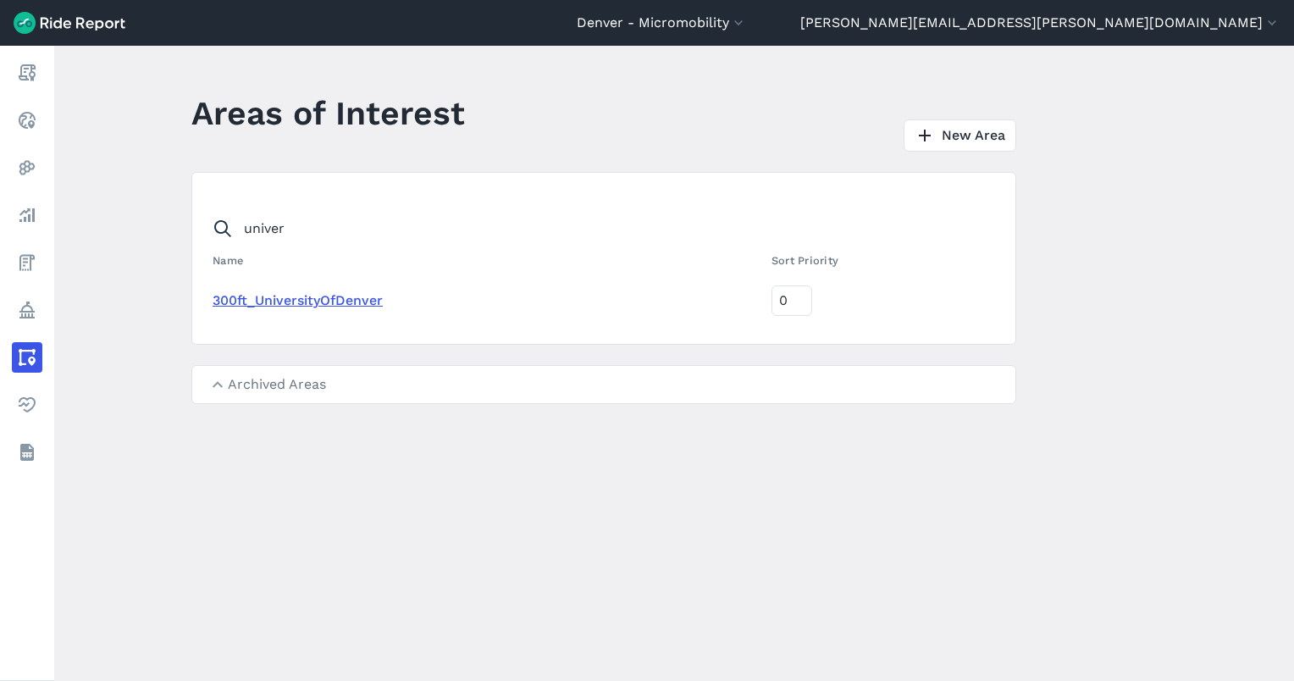
click at [306, 306] on link "300ft_UniversityOfDenver" at bounding box center [298, 300] width 170 height 16
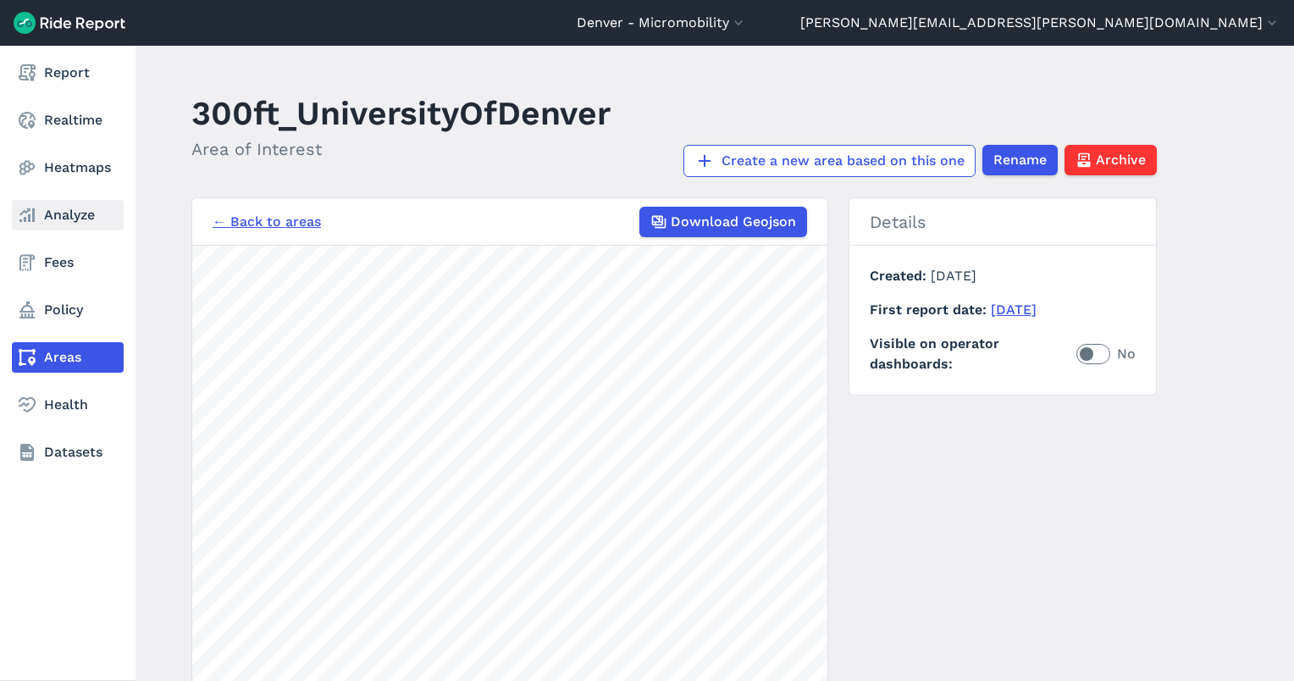
click at [36, 200] on link "Analyze" at bounding box center [68, 215] width 112 height 30
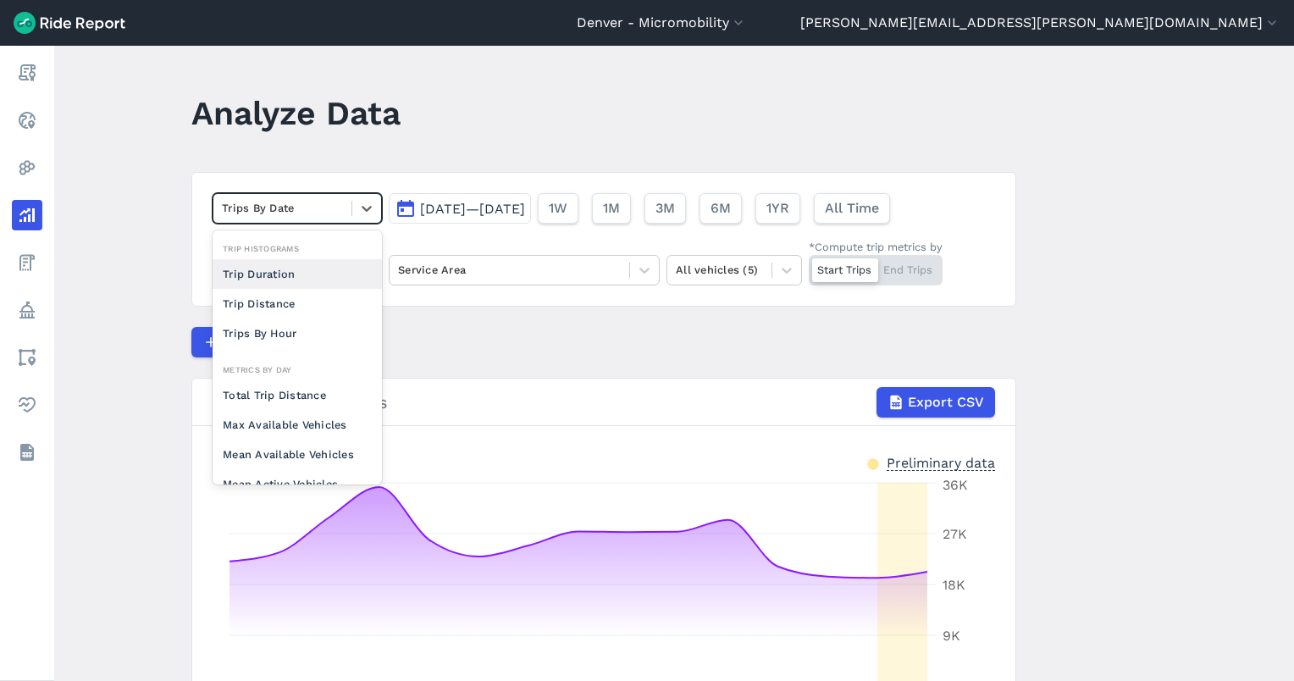
click at [293, 203] on div at bounding box center [282, 207] width 121 height 19
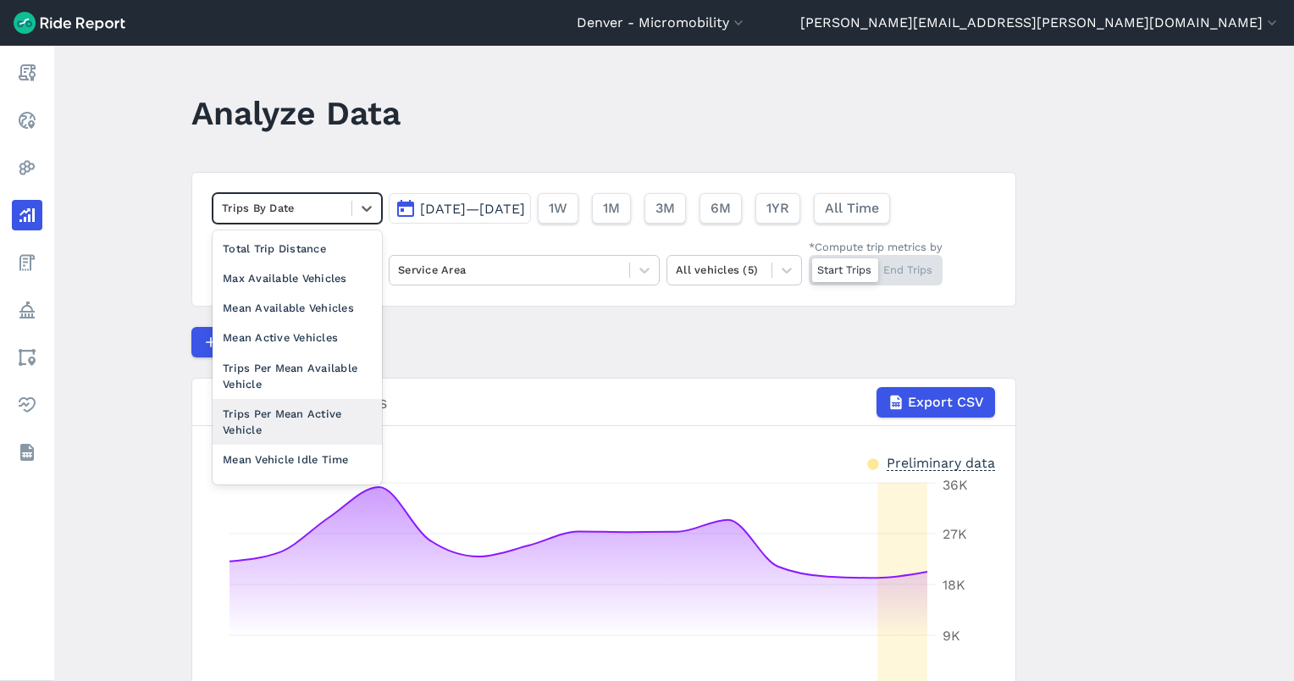
click at [295, 427] on div "Trips Per Mean Active Vehicle" at bounding box center [297, 422] width 169 height 46
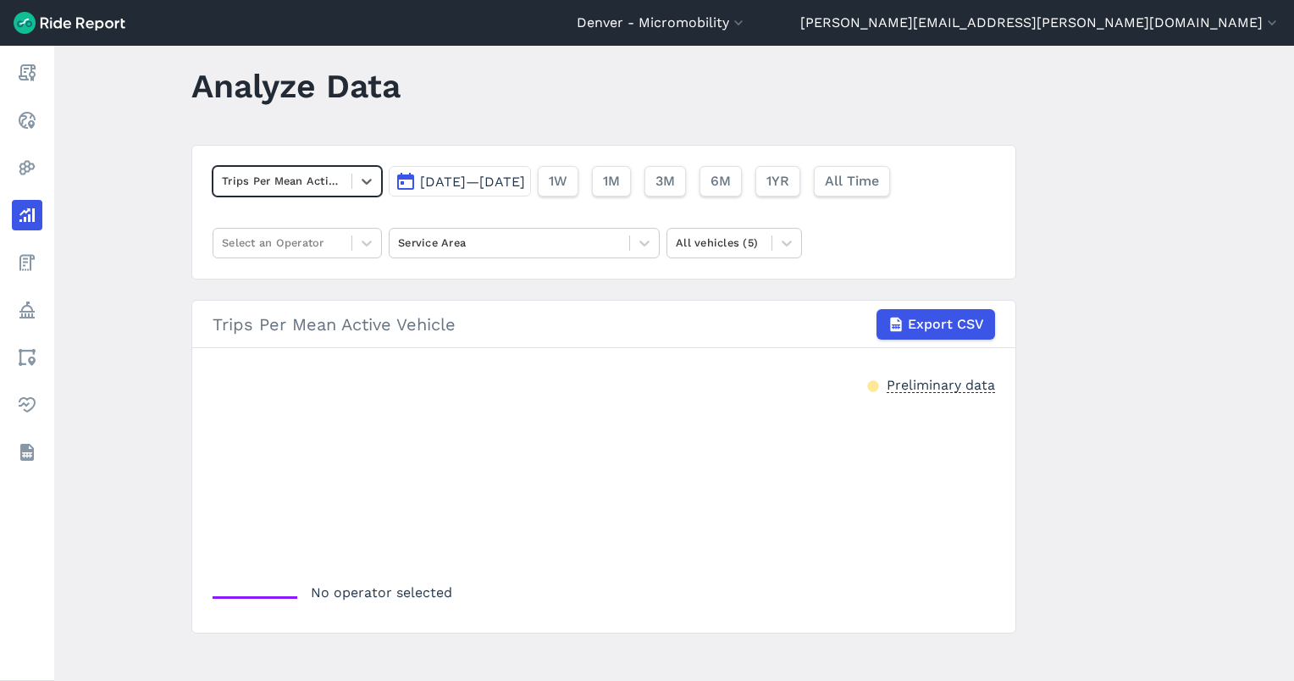
scroll to position [38, 0]
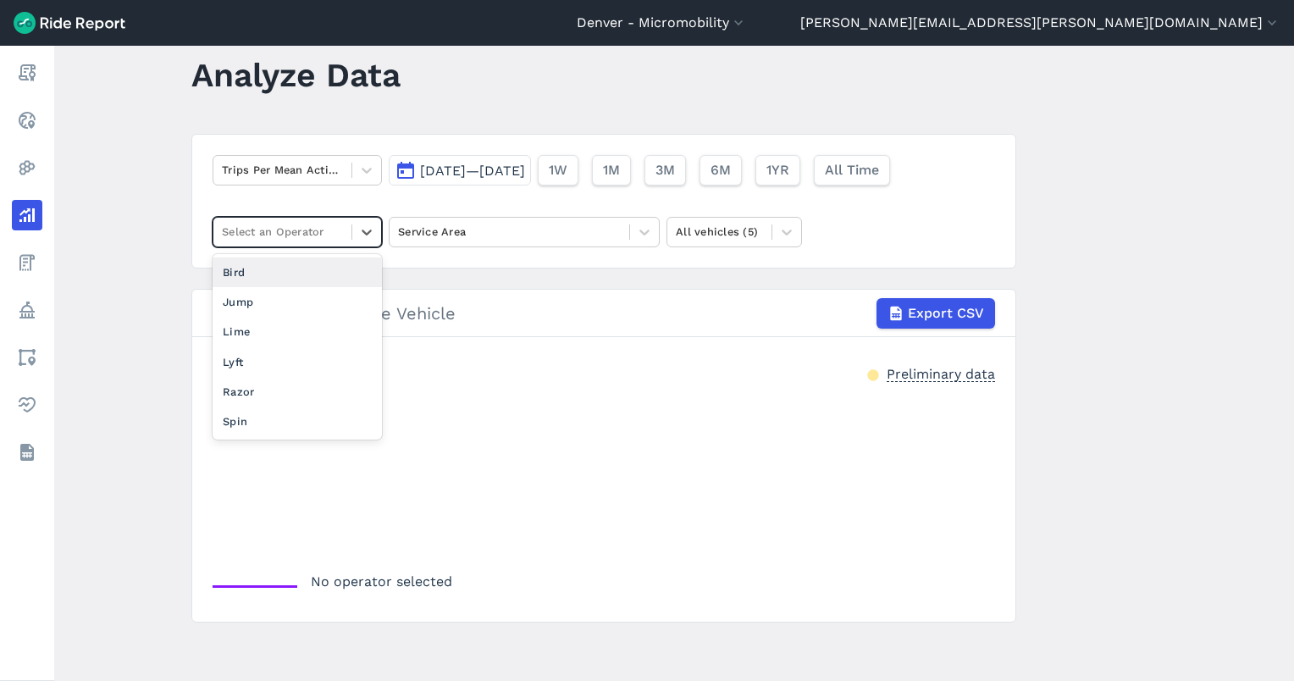
click at [267, 224] on div at bounding box center [282, 231] width 121 height 19
click at [274, 279] on div "Bird" at bounding box center [297, 272] width 169 height 30
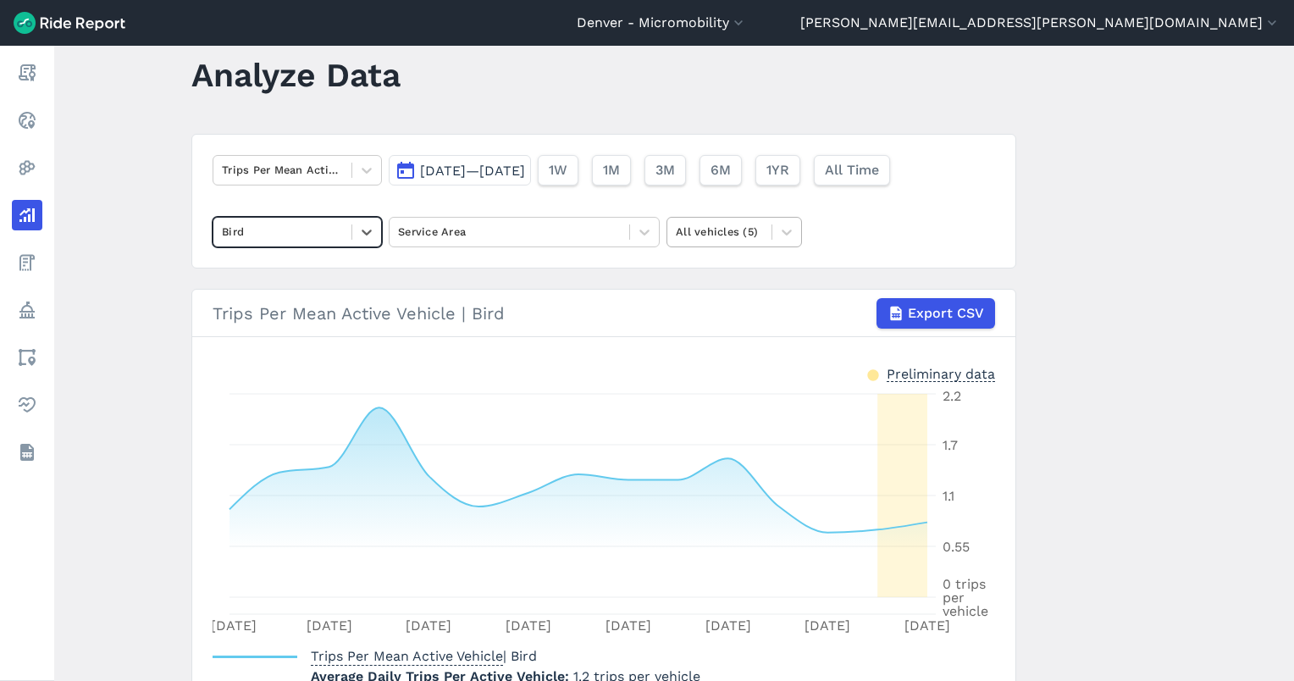
click at [694, 227] on div at bounding box center [719, 231] width 87 height 19
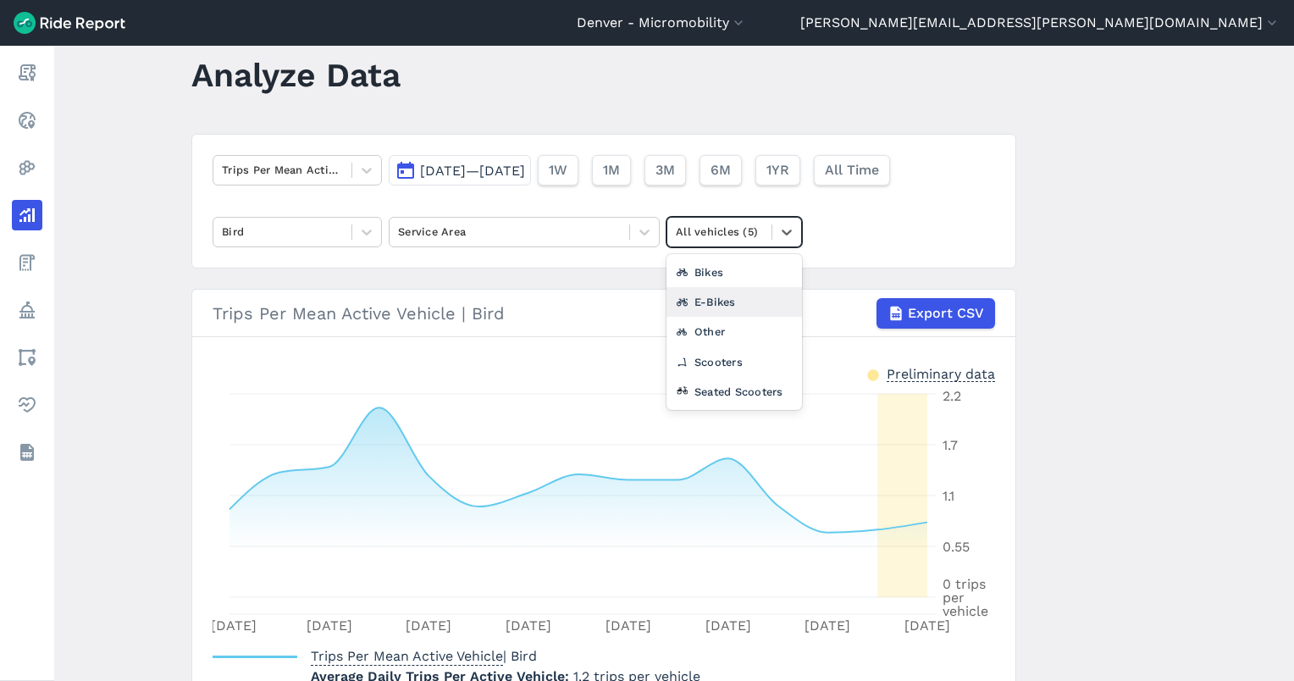
click at [701, 305] on div "E-Bikes" at bounding box center [735, 302] width 136 height 30
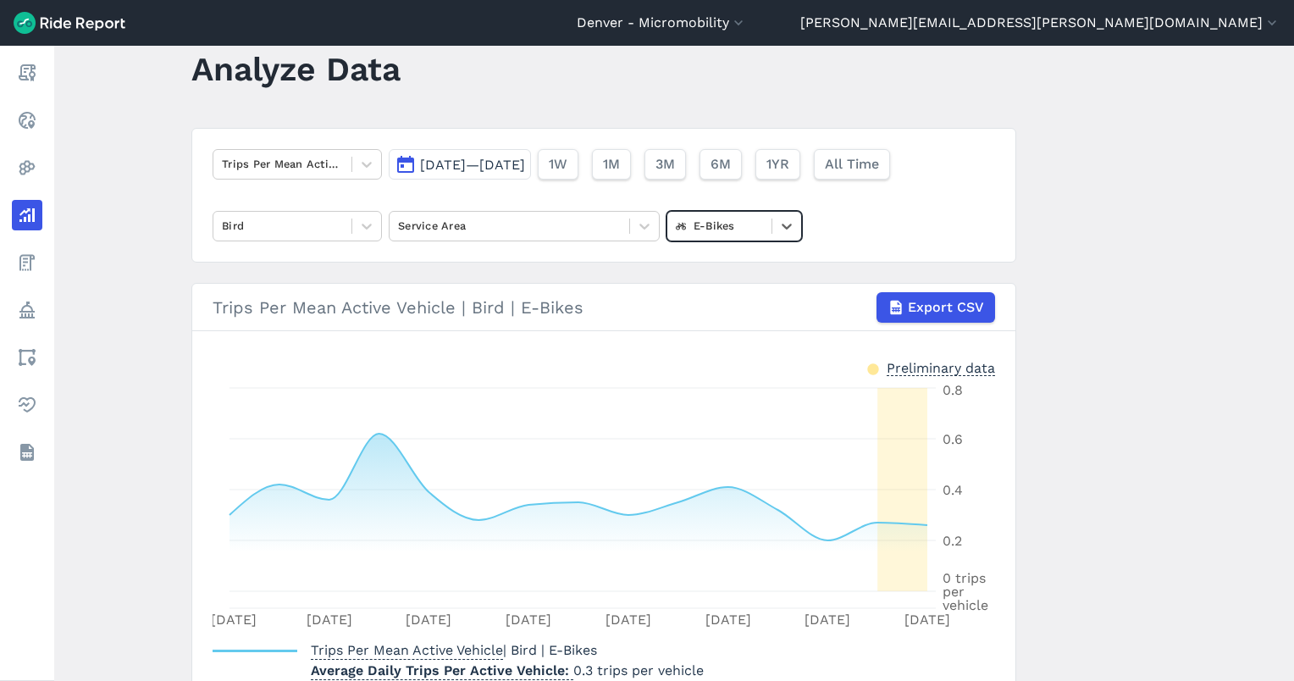
scroll to position [11, 0]
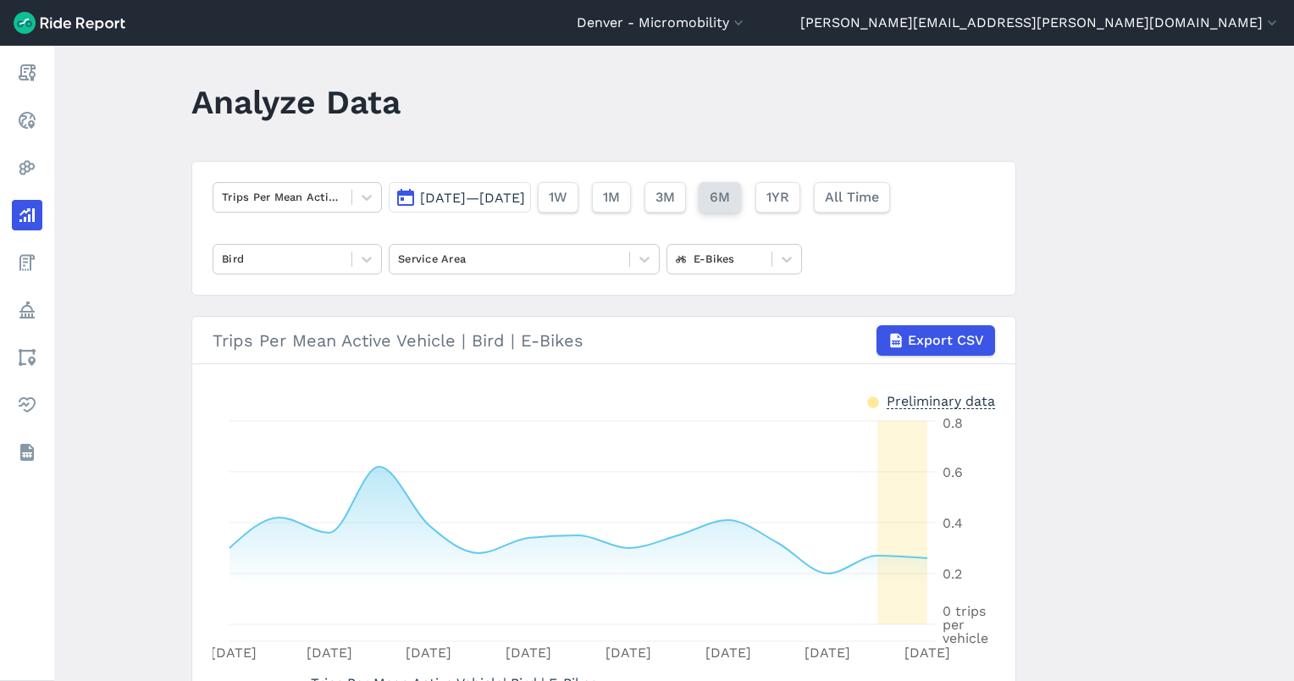
click at [741, 198] on button "6M" at bounding box center [720, 197] width 42 height 30
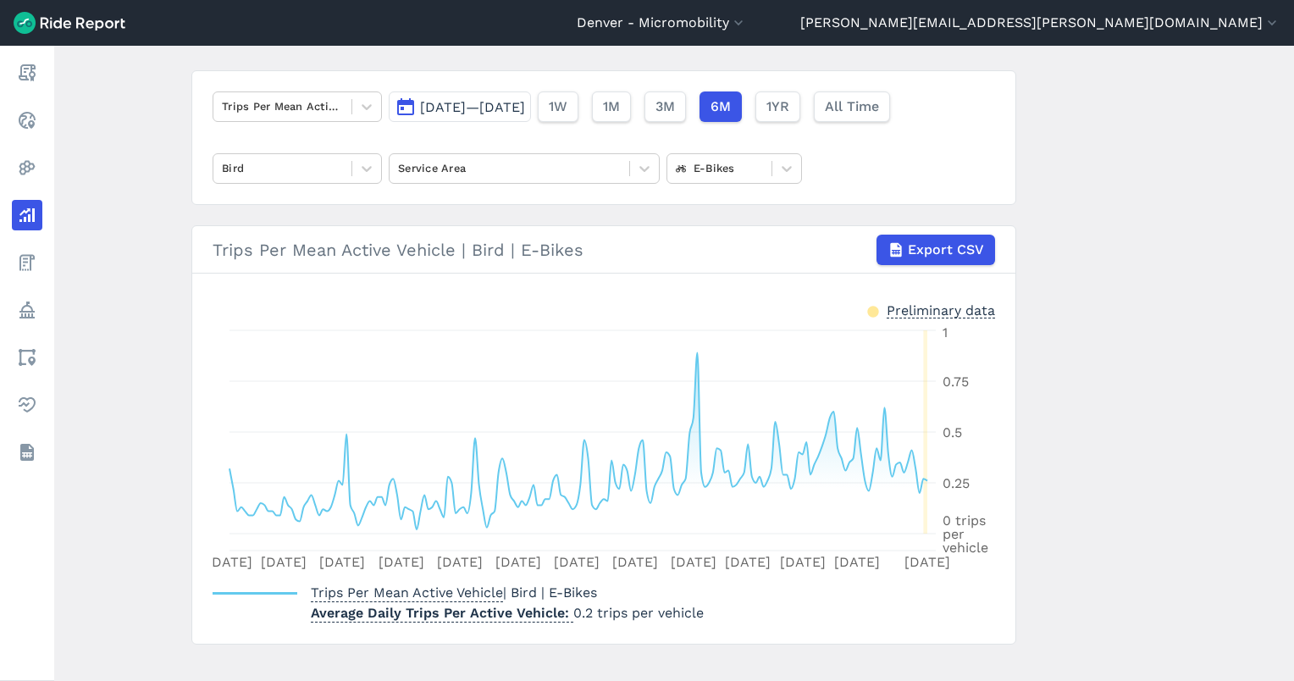
scroll to position [124, 0]
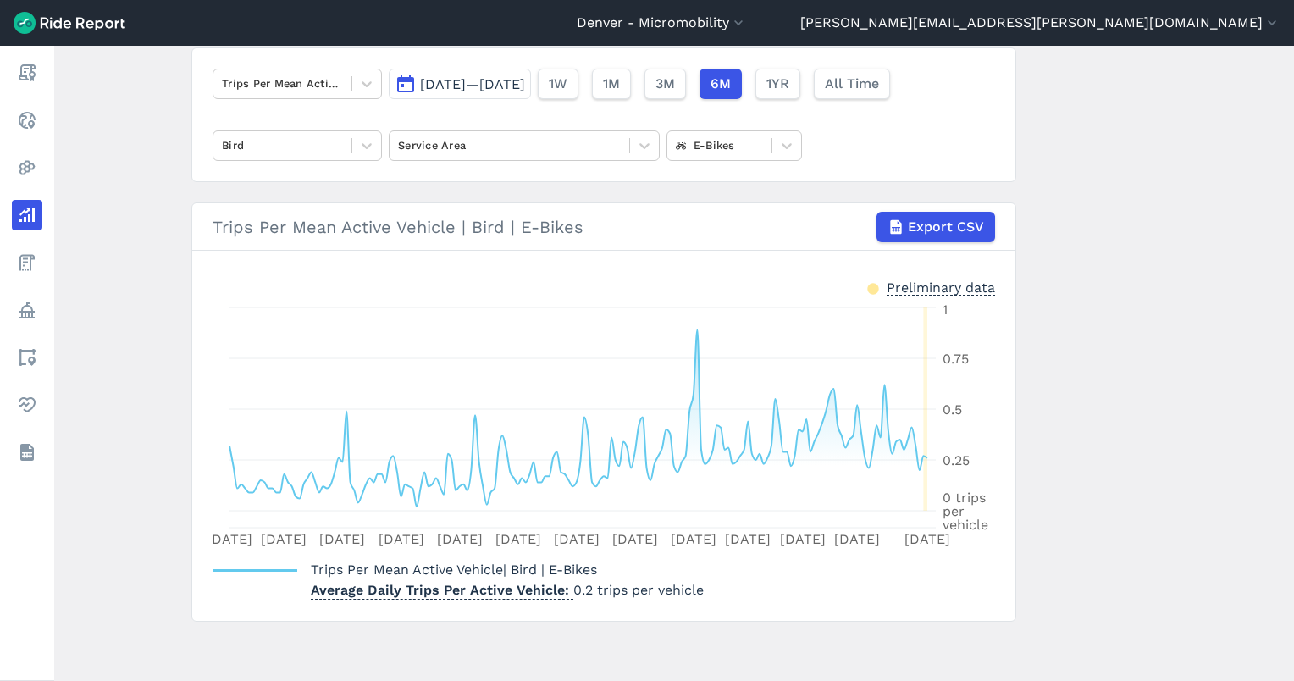
click at [863, 83] on div "1W 1M 3M 6M 1YR All Time" at bounding box center [714, 84] width 352 height 30
click at [878, 86] on span "All Time" at bounding box center [851, 84] width 54 height 20
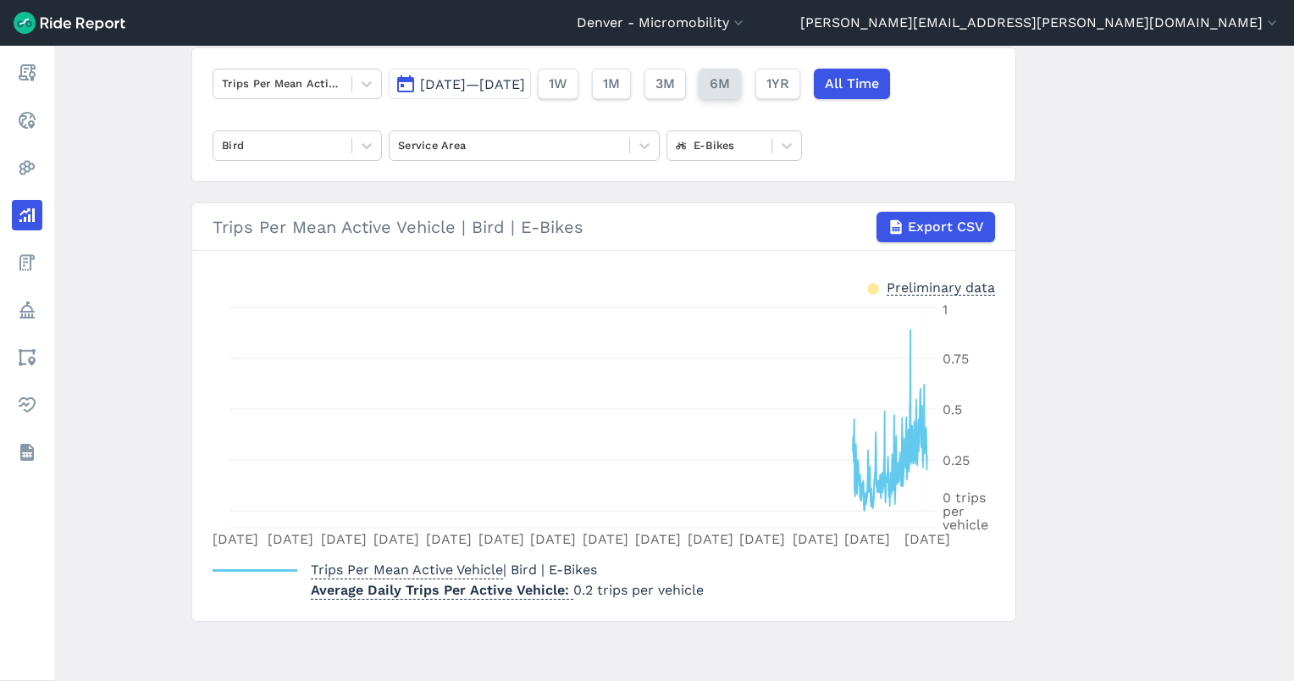
click at [730, 84] on span "6M" at bounding box center [720, 84] width 20 height 20
